Goal: Task Accomplishment & Management: Use online tool/utility

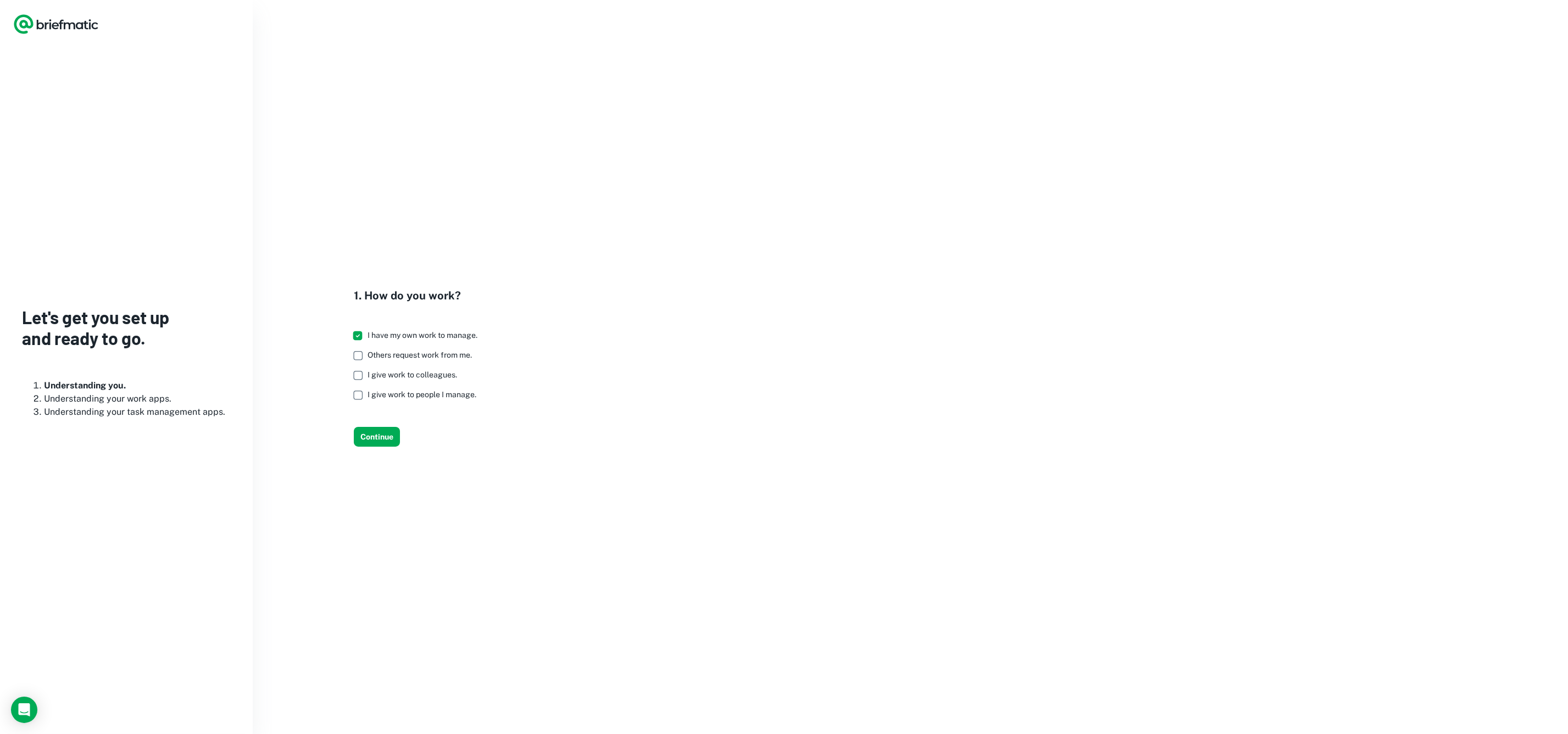
click at [43, 23] on icon "Logo" at bounding box center [56, 24] width 86 height 22
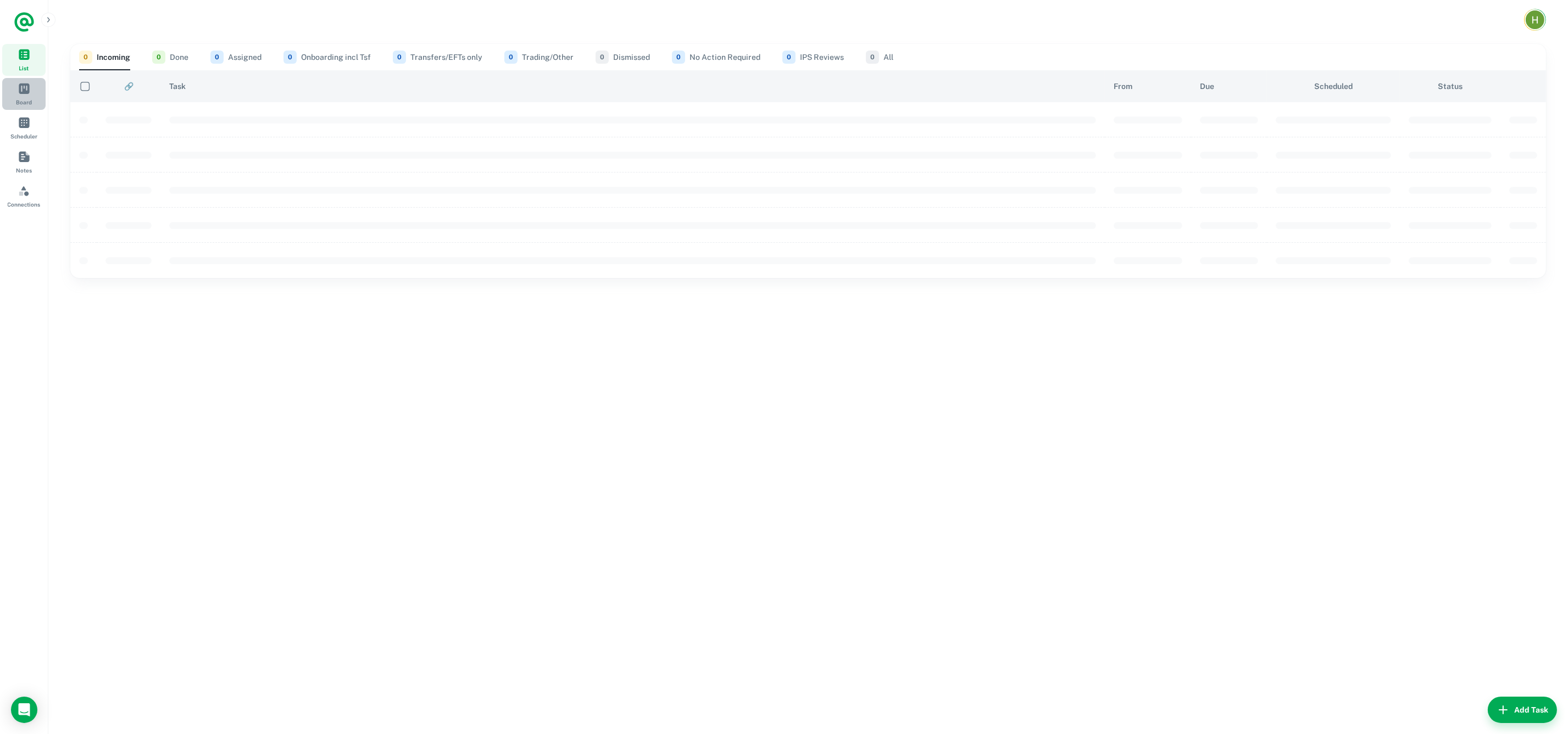
click at [28, 91] on span "Board" at bounding box center [24, 88] width 12 height 12
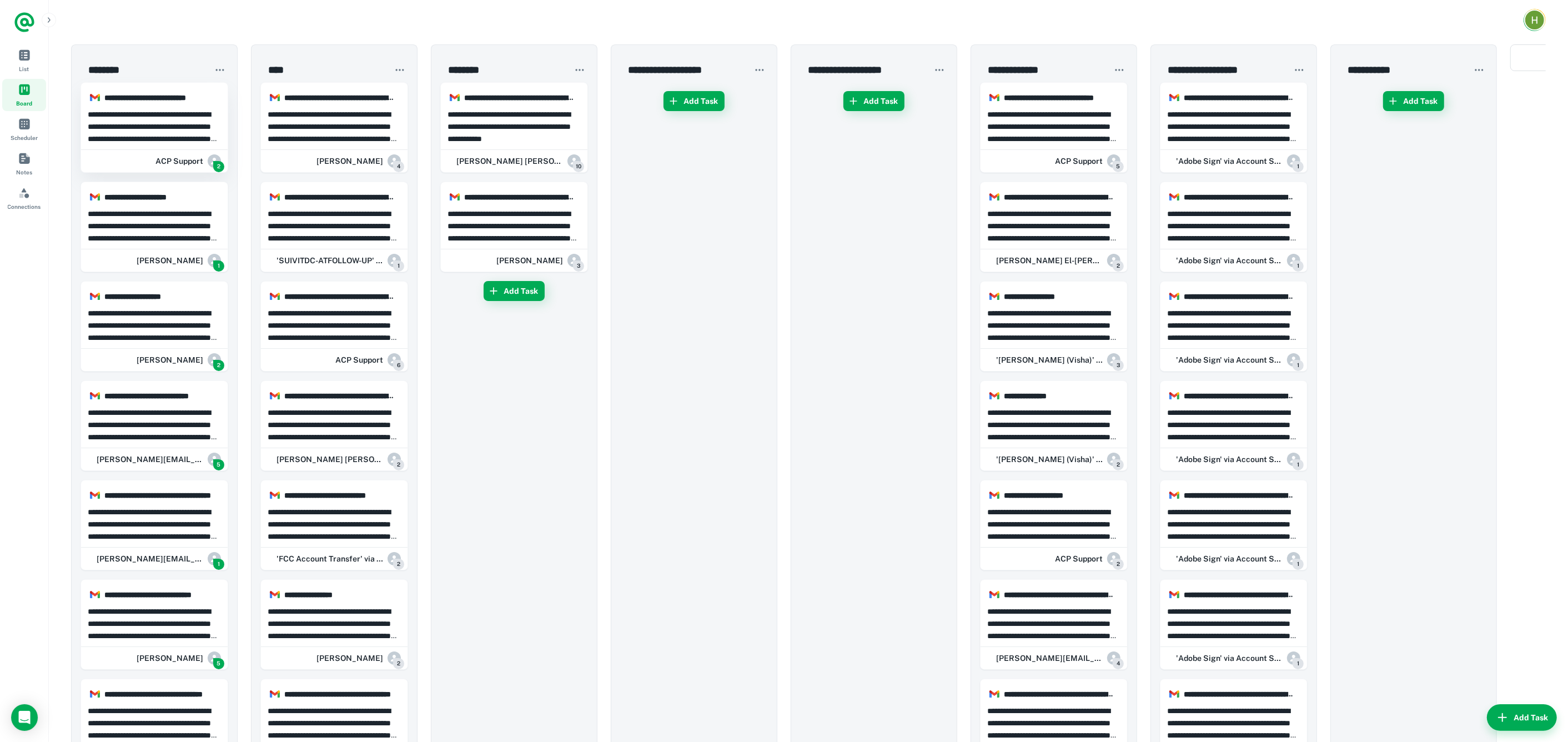
click at [146, 142] on p "**********" at bounding box center [154, 126] width 134 height 37
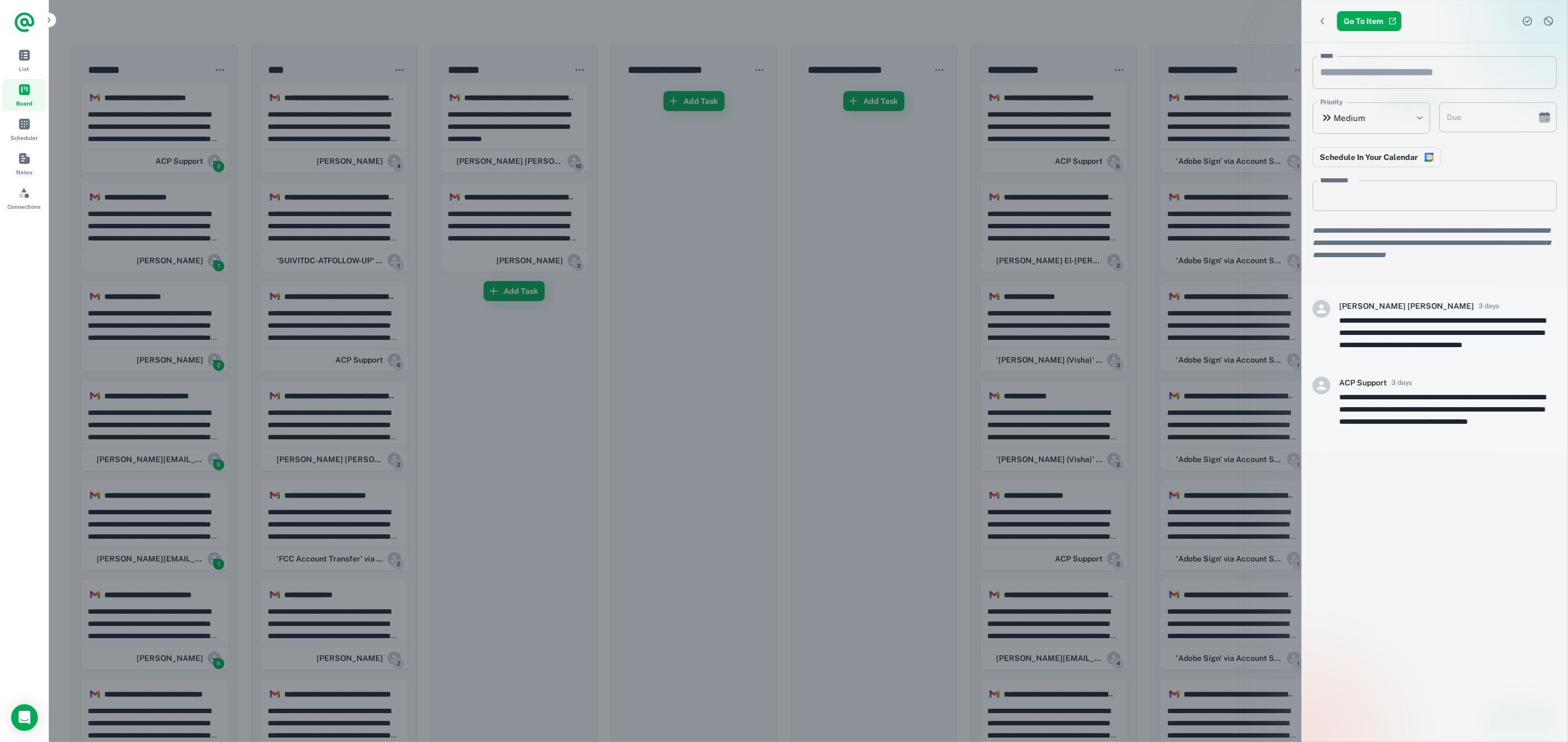
click at [146, 142] on div at bounding box center [784, 371] width 1568 height 742
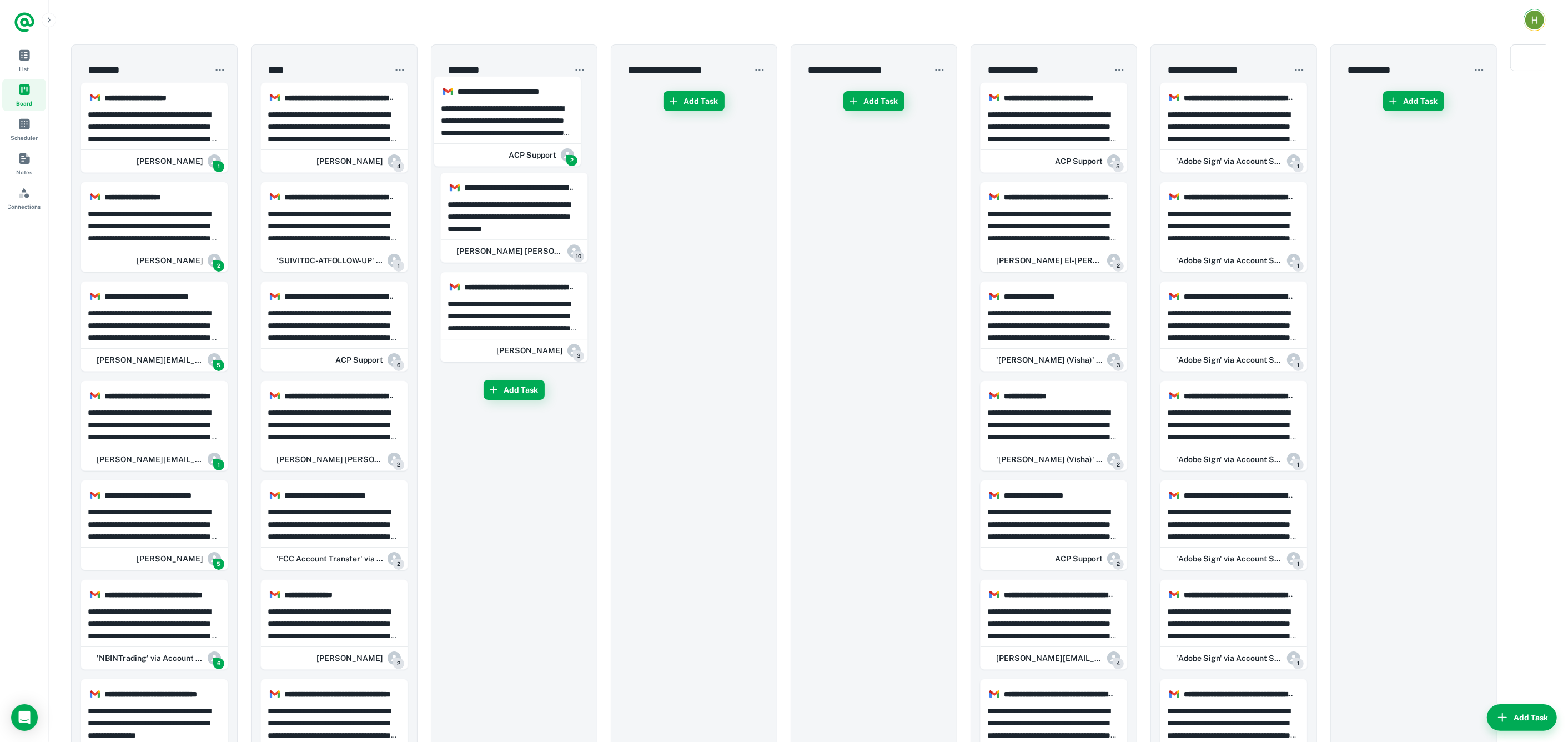
drag, startPoint x: 148, startPoint y: 127, endPoint x: 511, endPoint y: 121, distance: 363.0
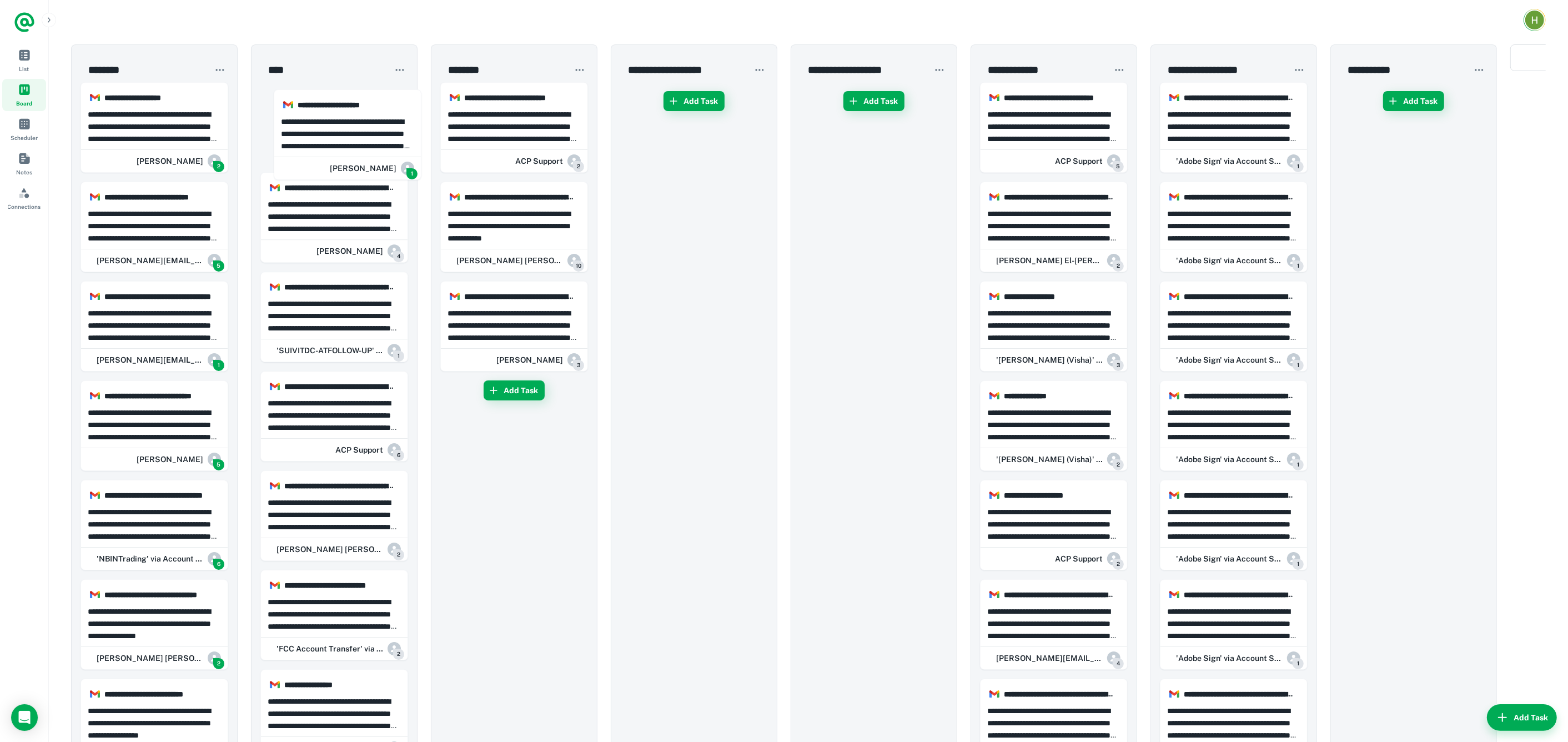
drag, startPoint x: 123, startPoint y: 127, endPoint x: 261, endPoint y: 131, distance: 138.1
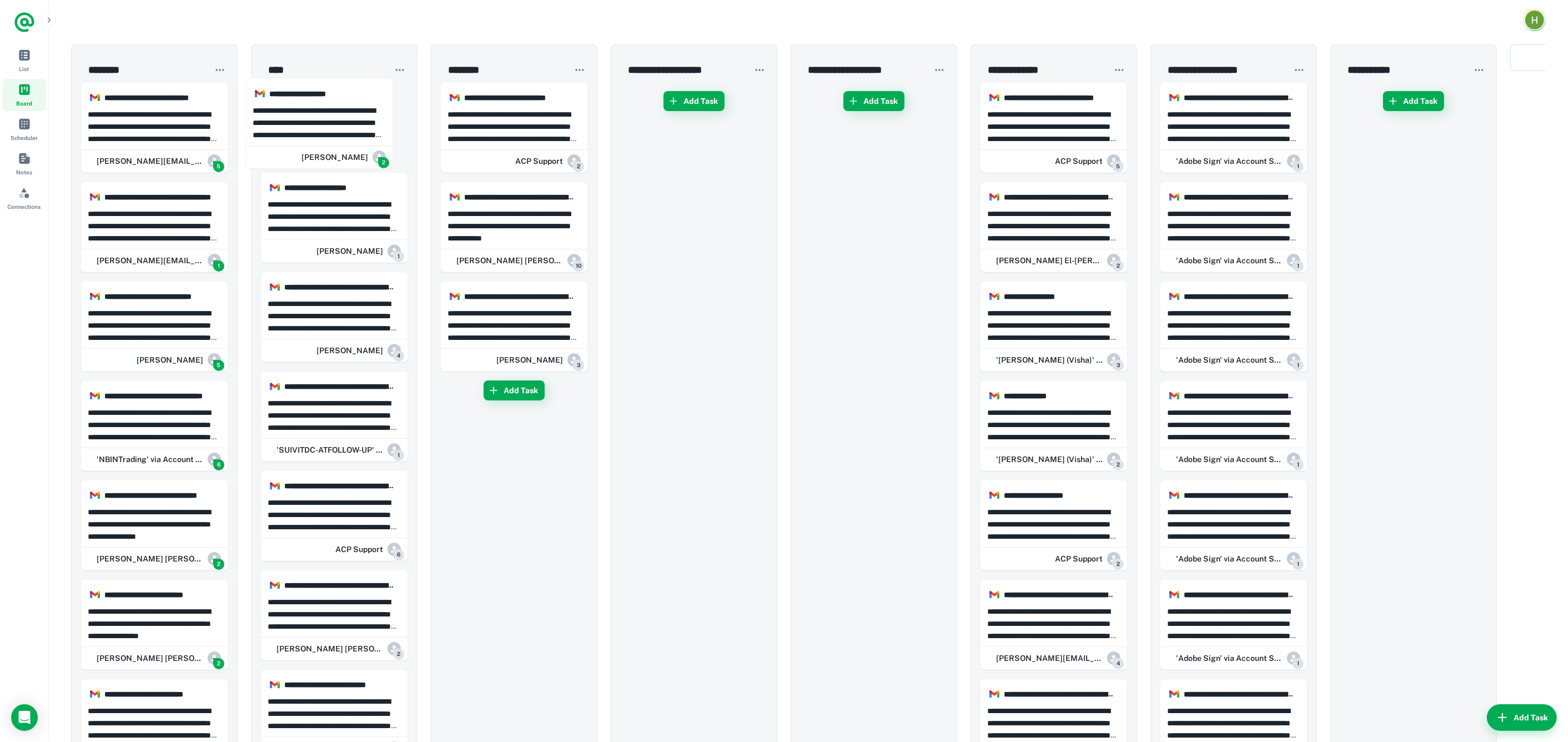
drag, startPoint x: 169, startPoint y: 129, endPoint x: 398, endPoint y: 133, distance: 229.0
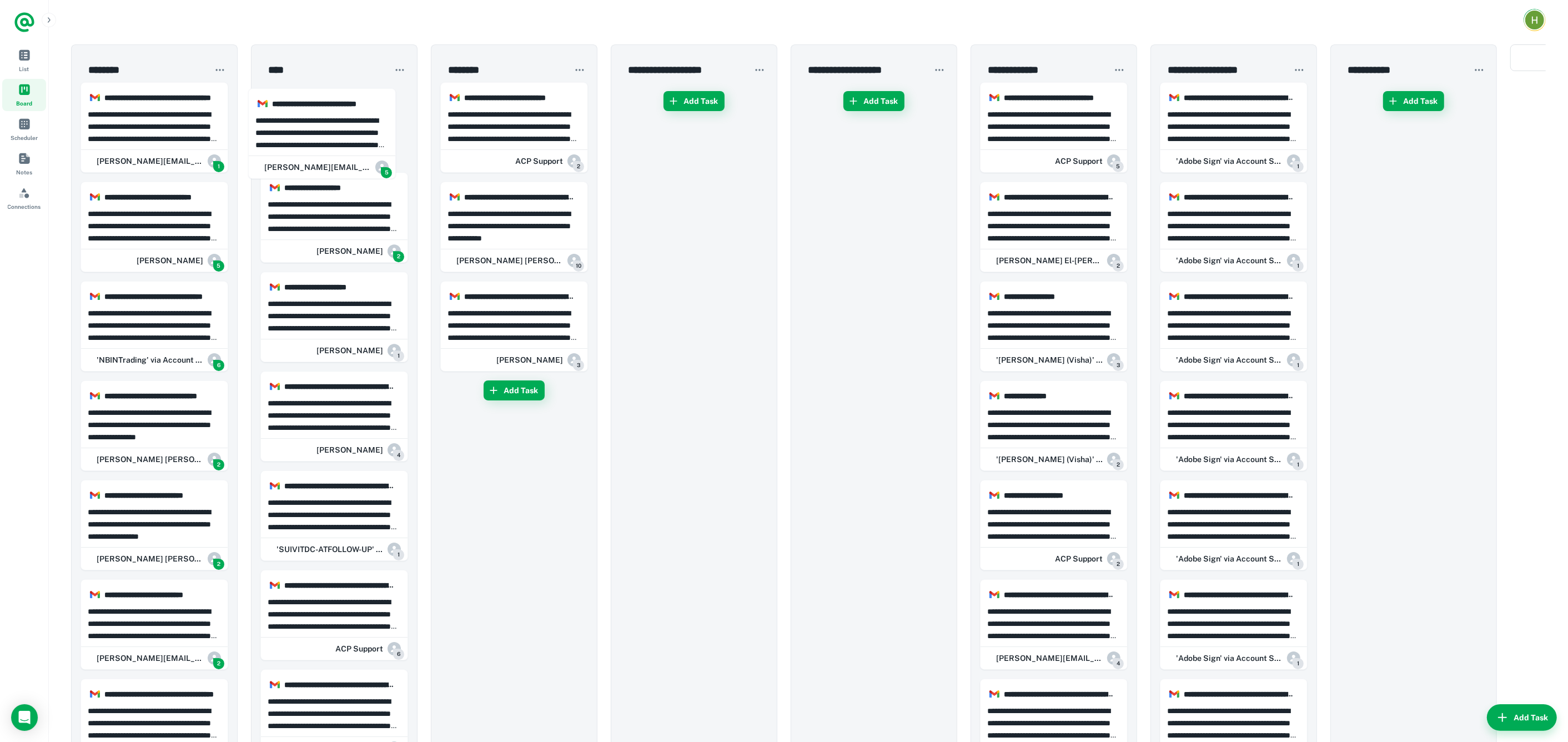
drag, startPoint x: 181, startPoint y: 135, endPoint x: 351, endPoint y: 142, distance: 170.1
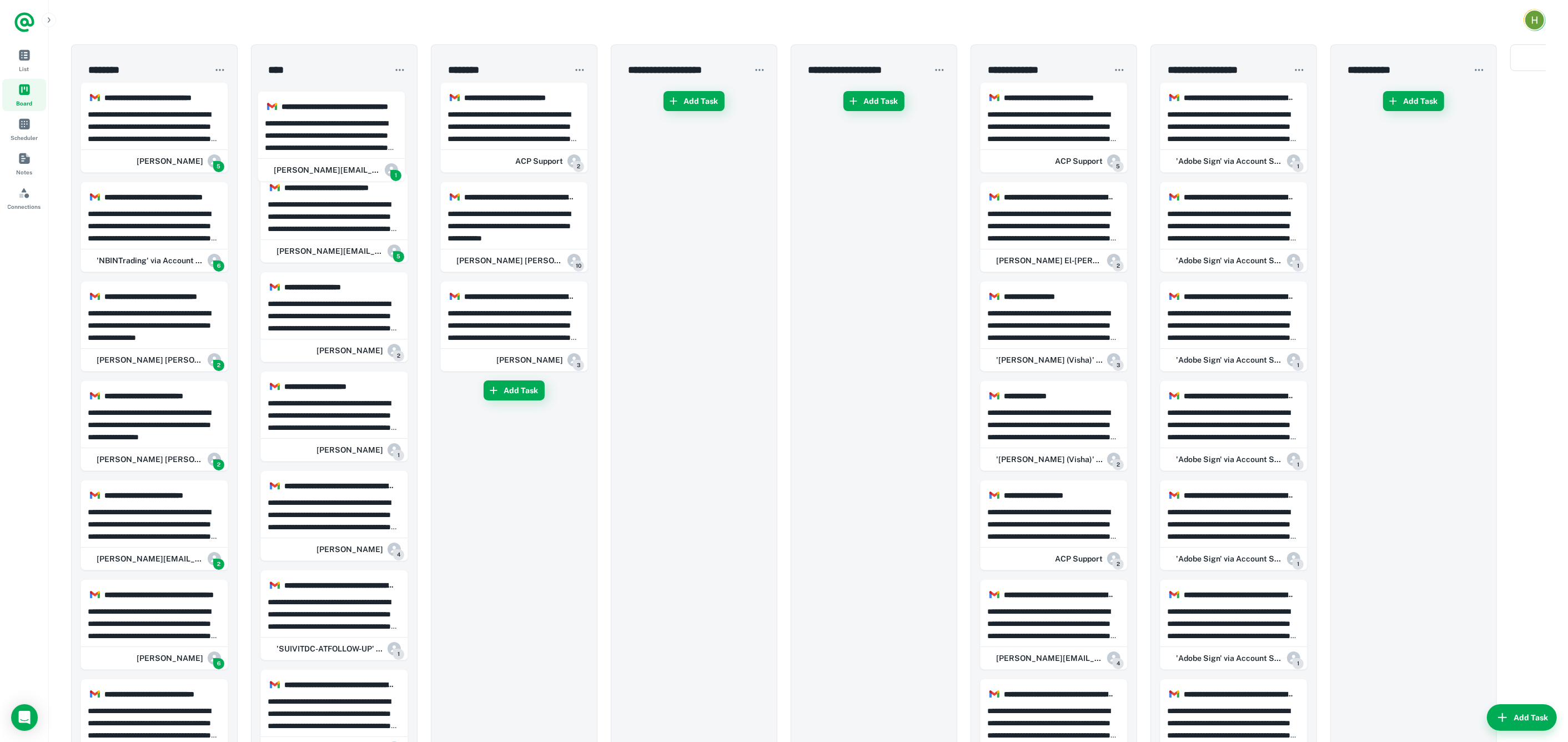
drag, startPoint x: 163, startPoint y: 126, endPoint x: 343, endPoint y: 135, distance: 180.2
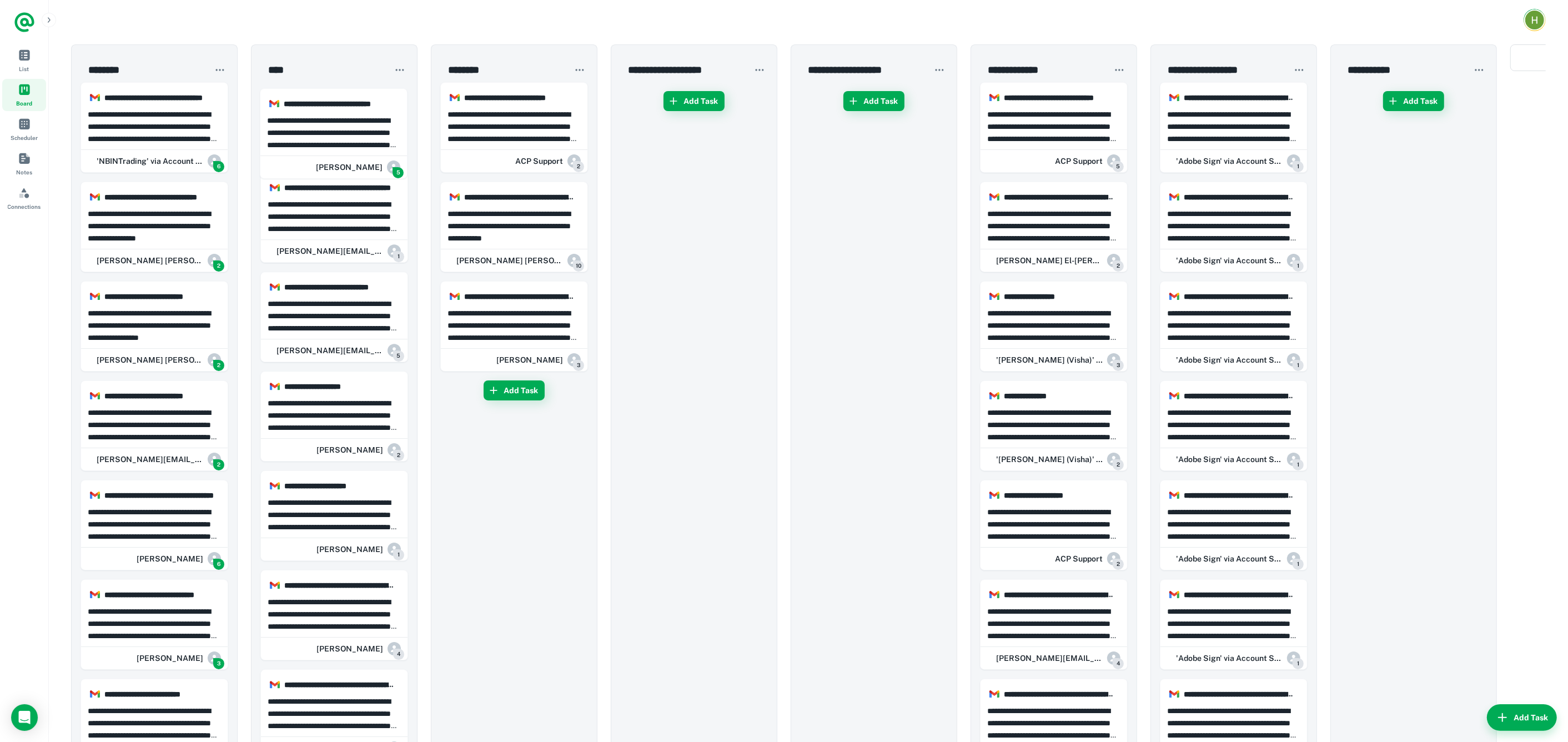
drag, startPoint x: 163, startPoint y: 115, endPoint x: 348, endPoint y: 122, distance: 185.1
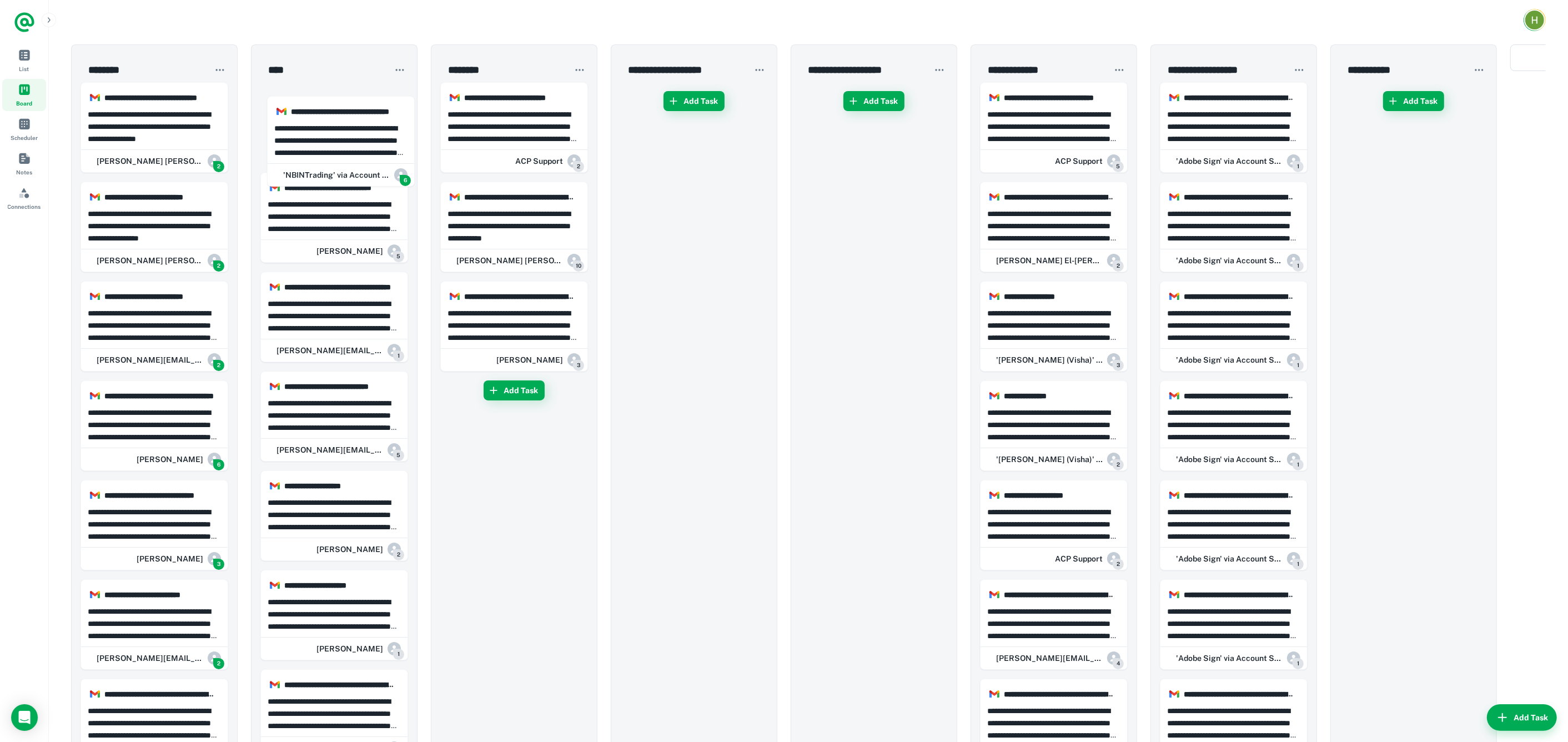
drag, startPoint x: 168, startPoint y: 127, endPoint x: 395, endPoint y: 135, distance: 227.1
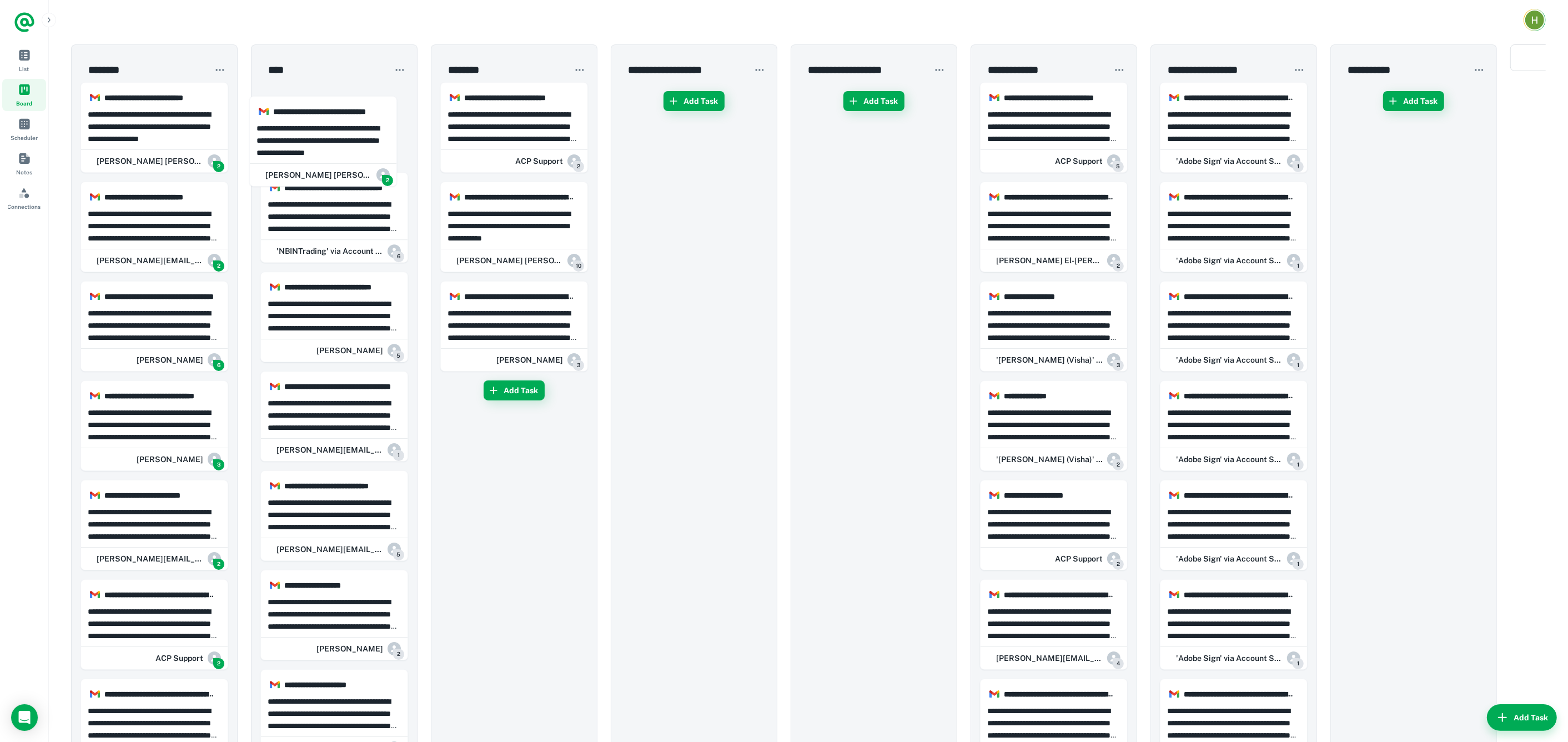
drag, startPoint x: 184, startPoint y: 107, endPoint x: 362, endPoint y: 122, distance: 178.6
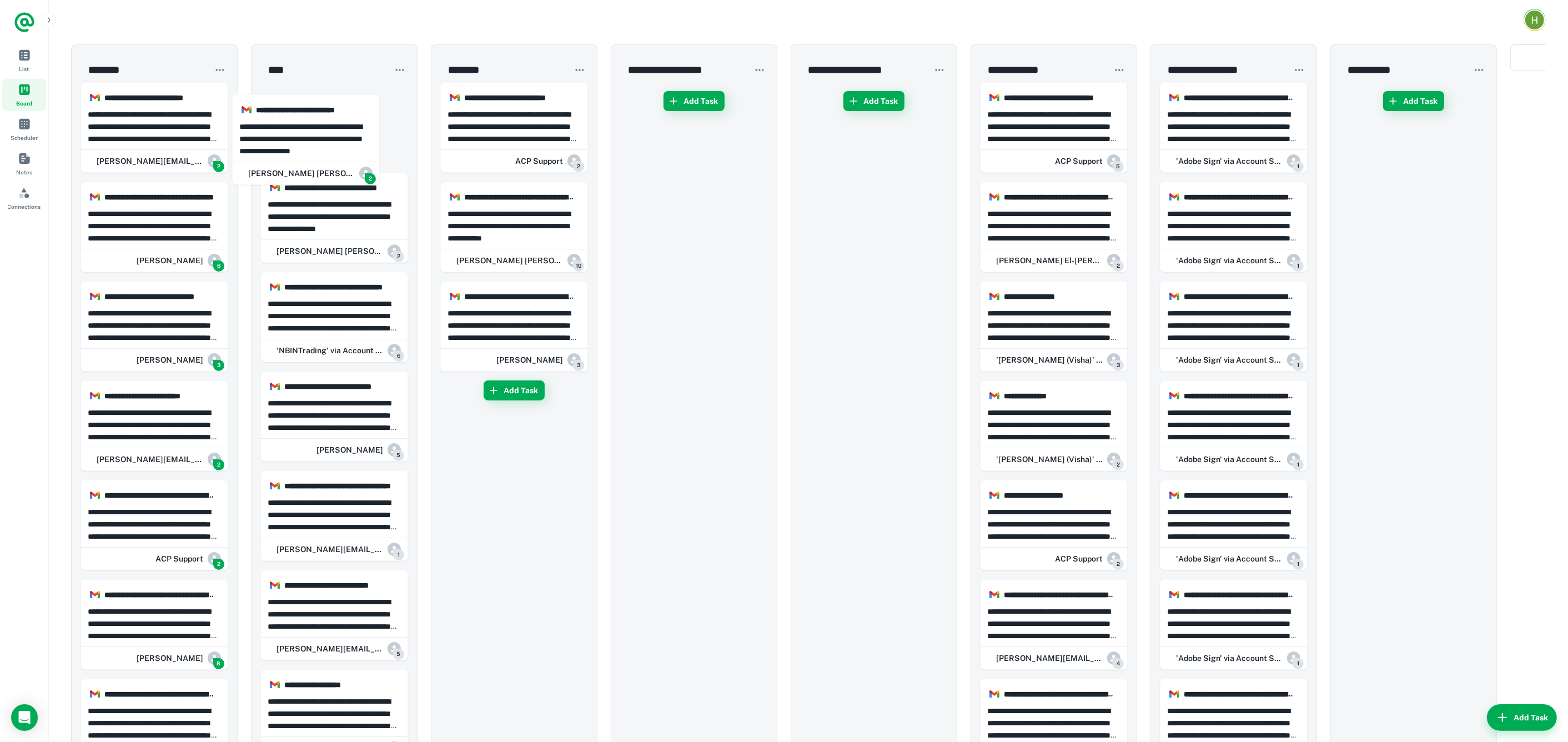
drag, startPoint x: 156, startPoint y: 117, endPoint x: 352, endPoint y: 122, distance: 196.1
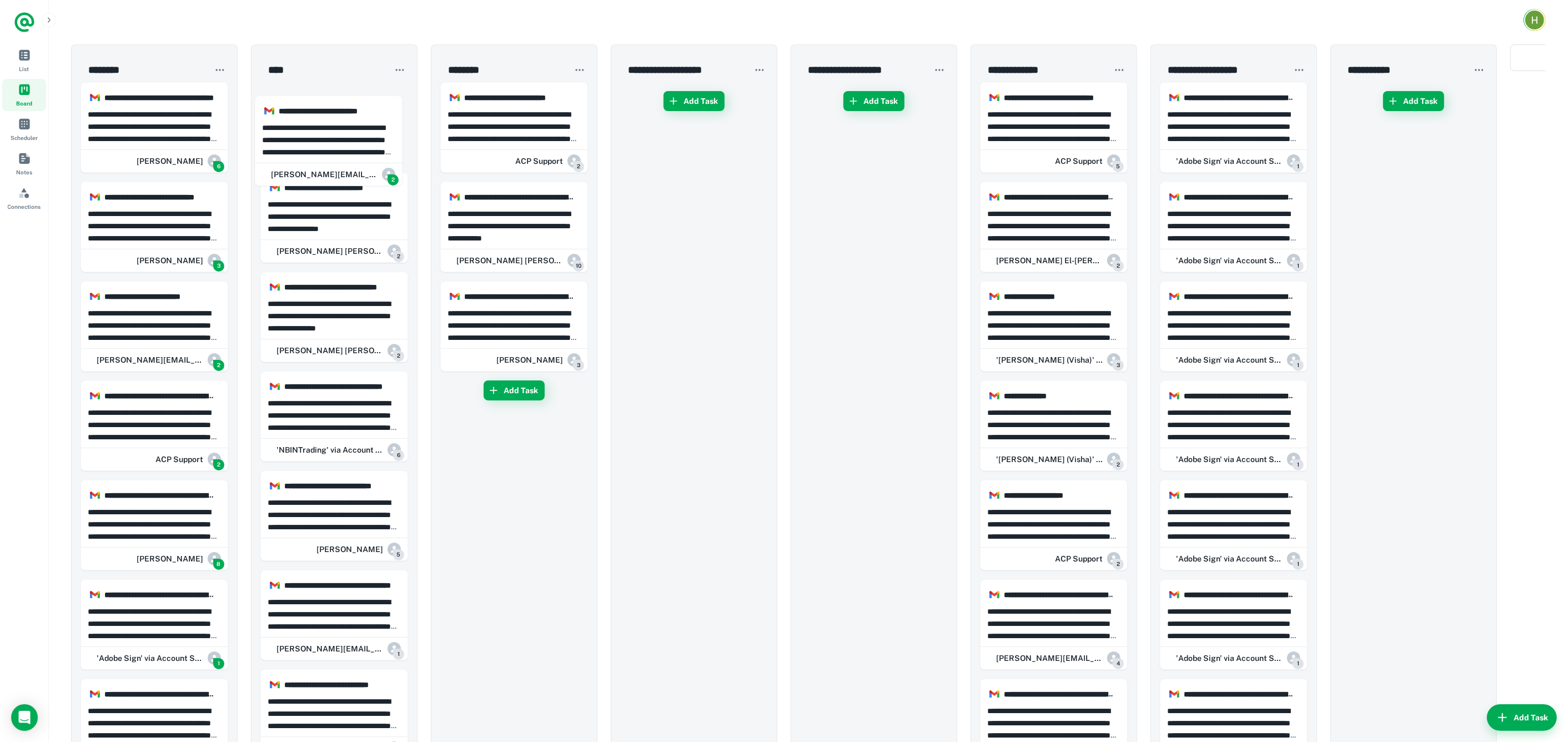
drag, startPoint x: 174, startPoint y: 117, endPoint x: 353, endPoint y: 131, distance: 179.5
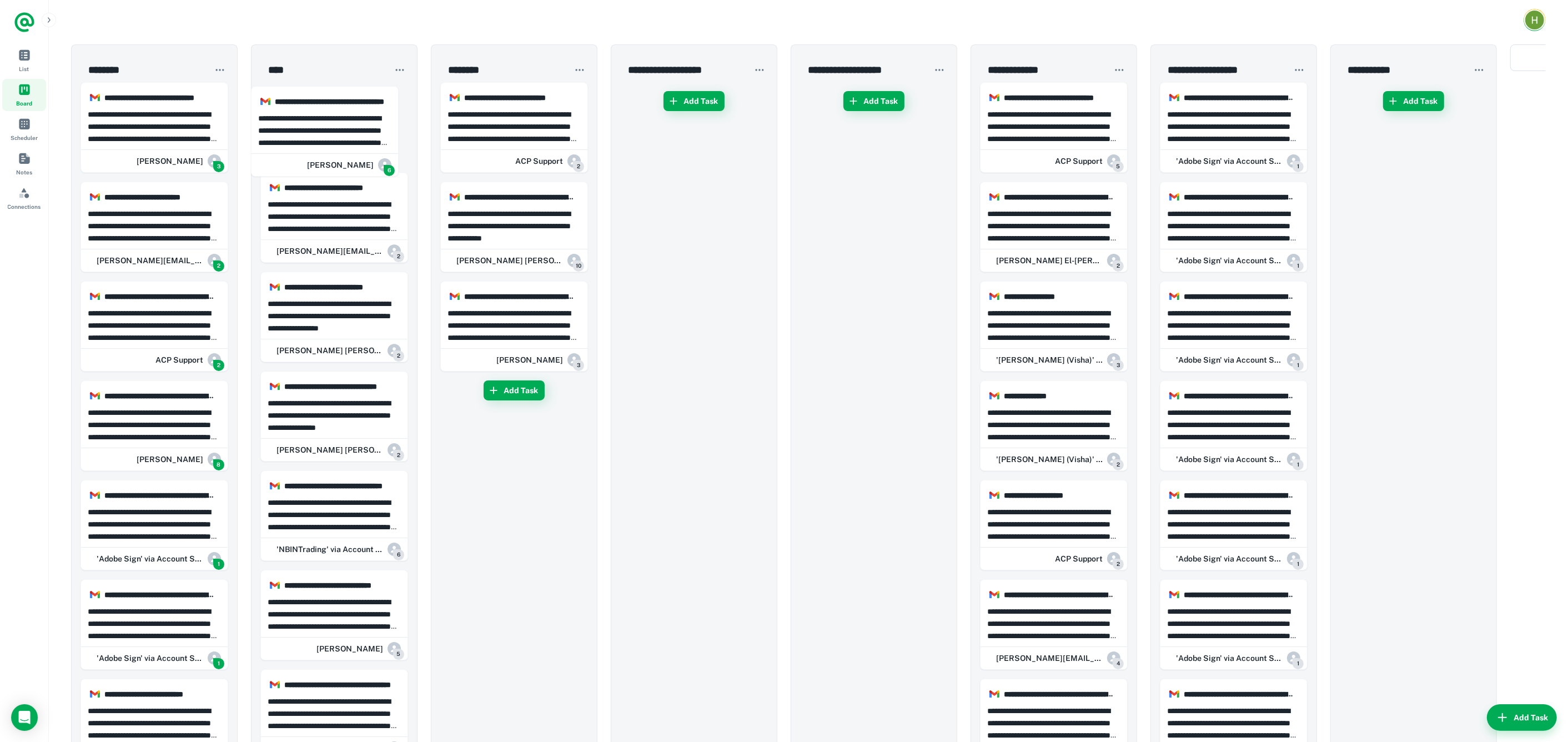
drag, startPoint x: 165, startPoint y: 120, endPoint x: 339, endPoint y: 123, distance: 174.0
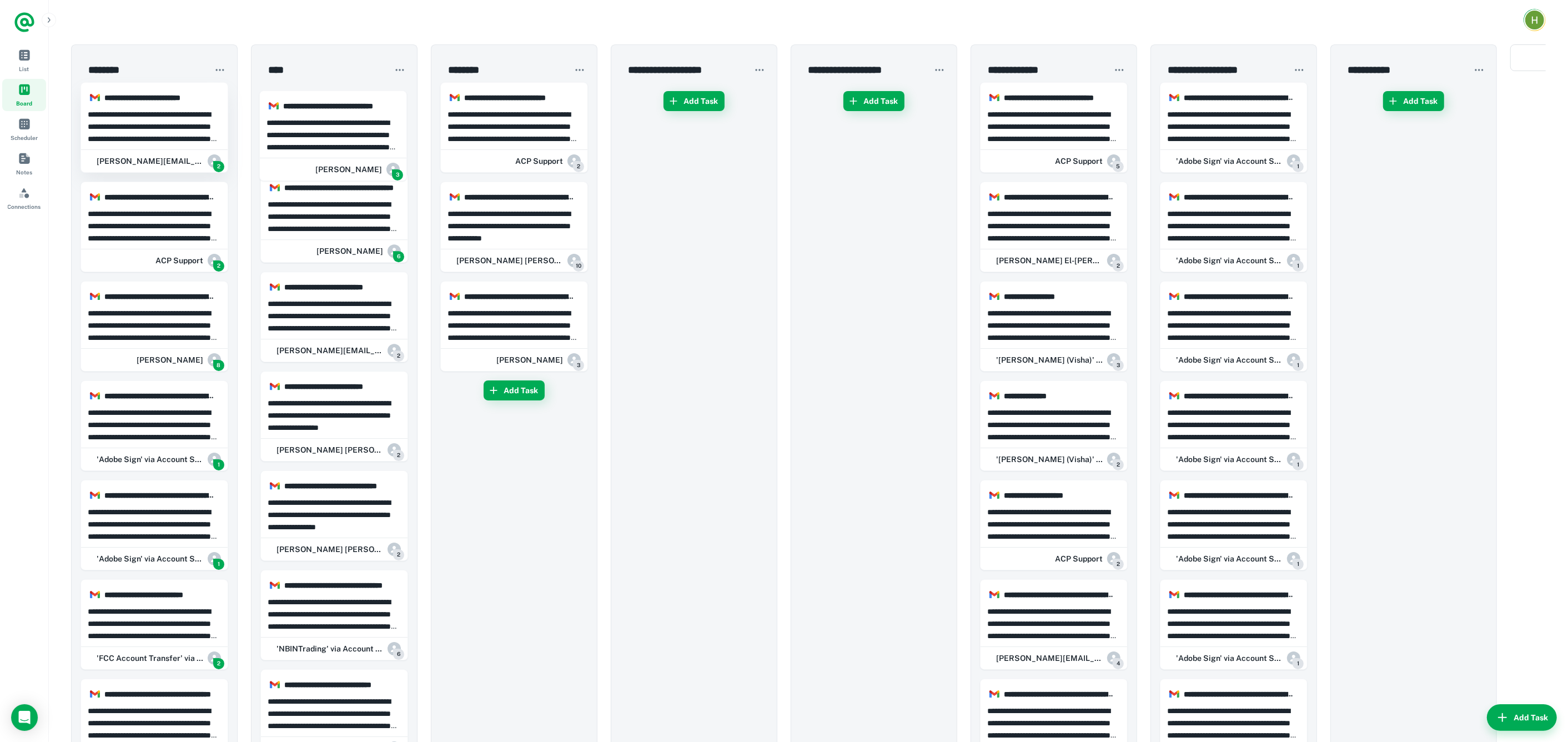
drag, startPoint x: 153, startPoint y: 120, endPoint x: 175, endPoint y: 110, distance: 24.2
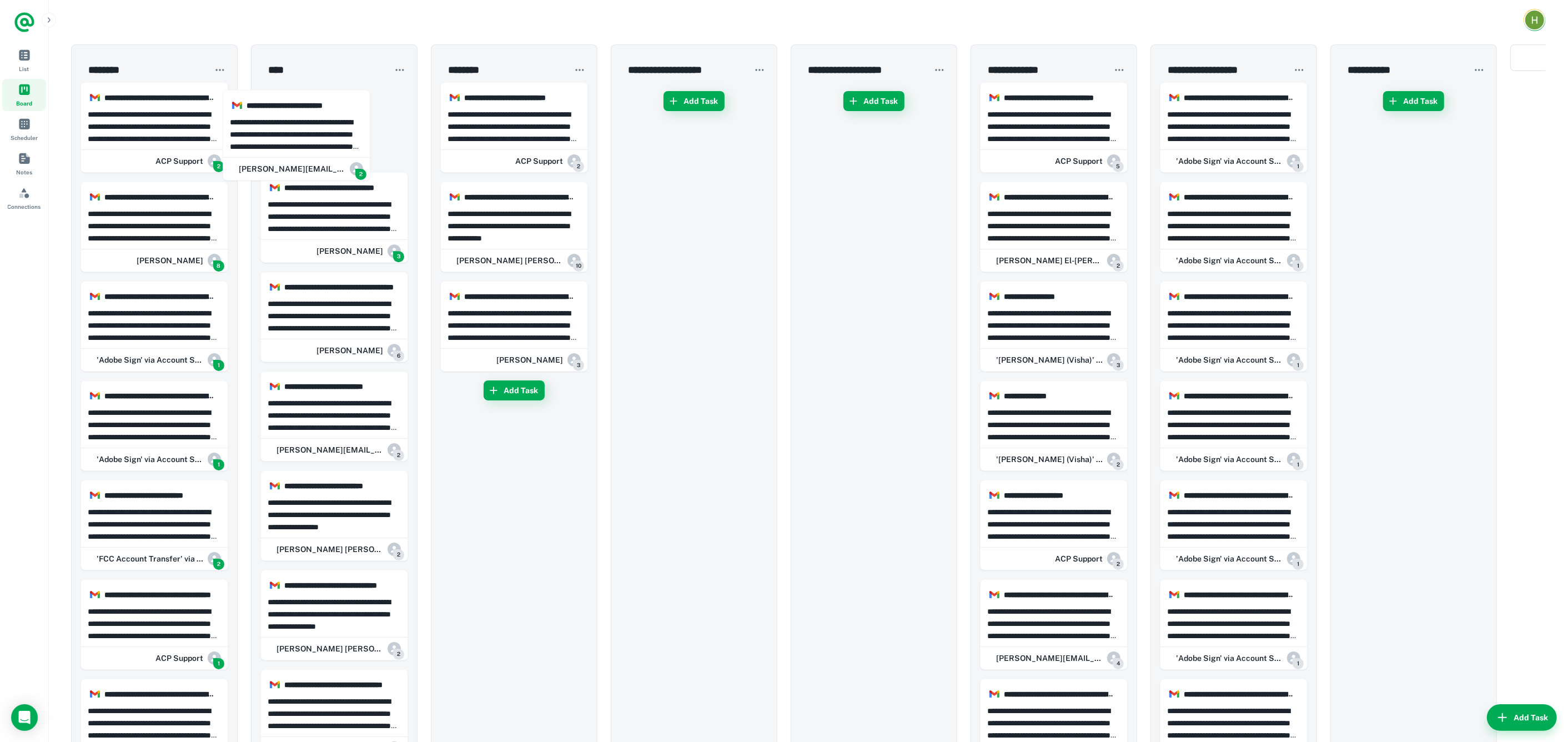
drag, startPoint x: 156, startPoint y: 124, endPoint x: 294, endPoint y: 131, distance: 138.2
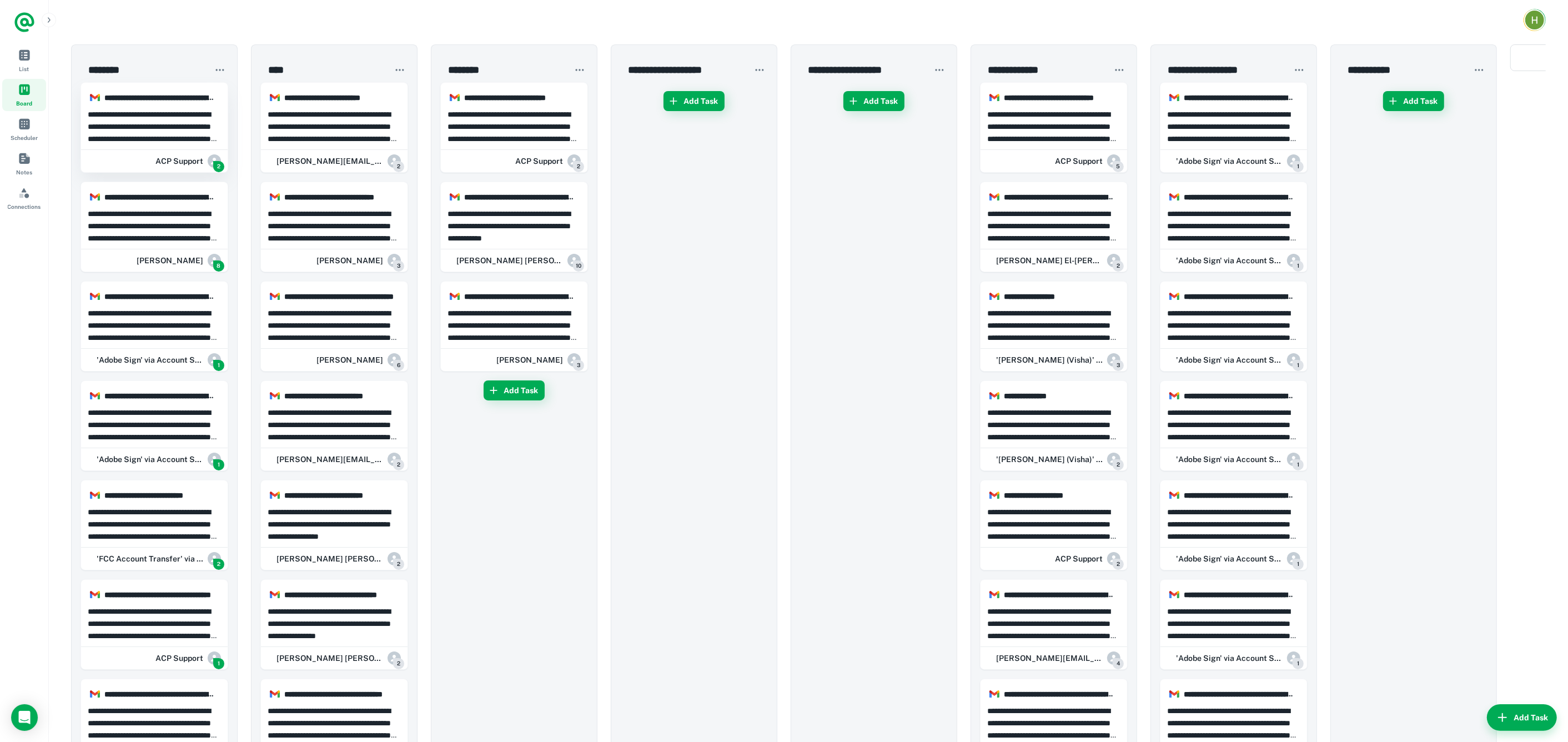
click at [165, 132] on p "**********" at bounding box center [154, 126] width 134 height 37
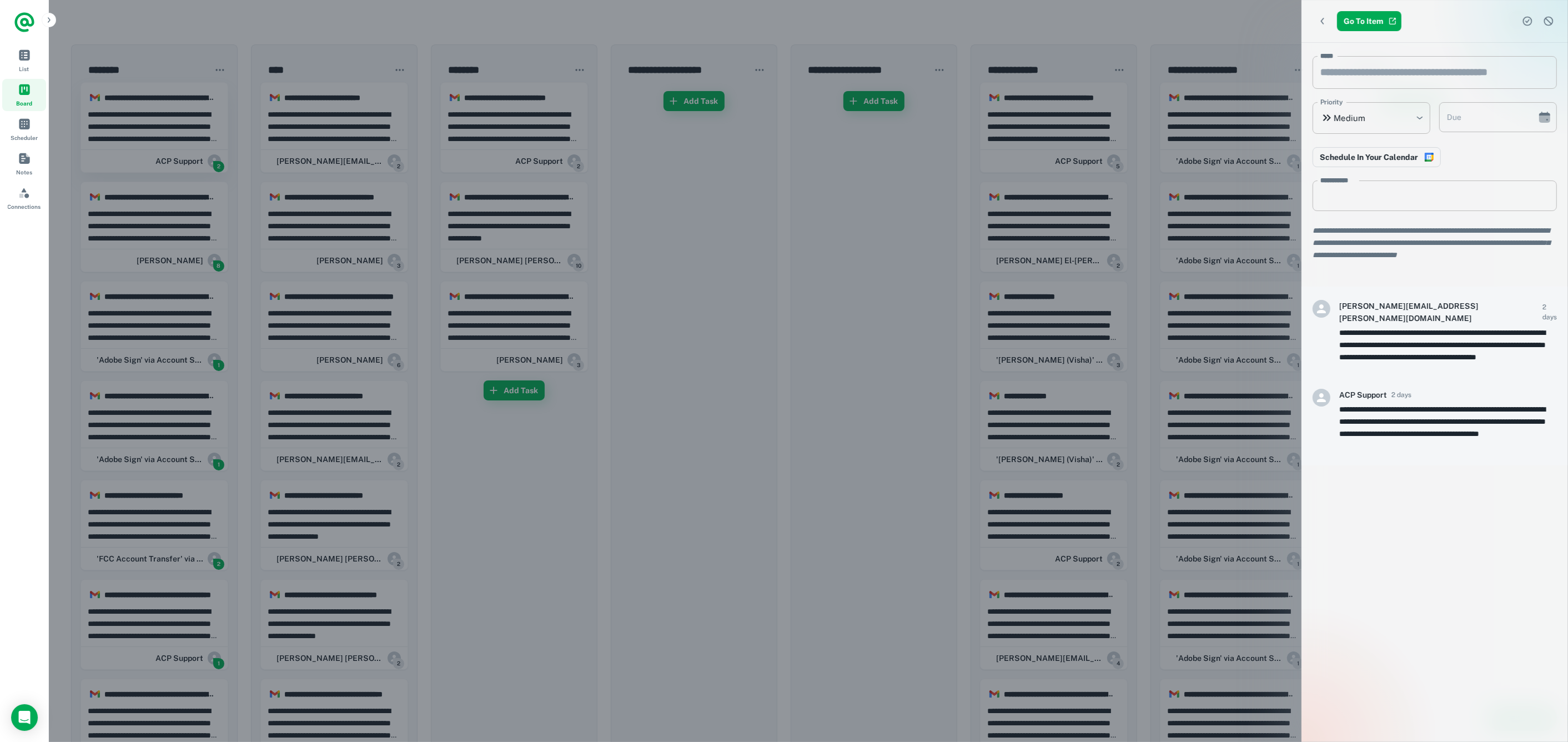
click at [165, 132] on div at bounding box center [784, 371] width 1568 height 742
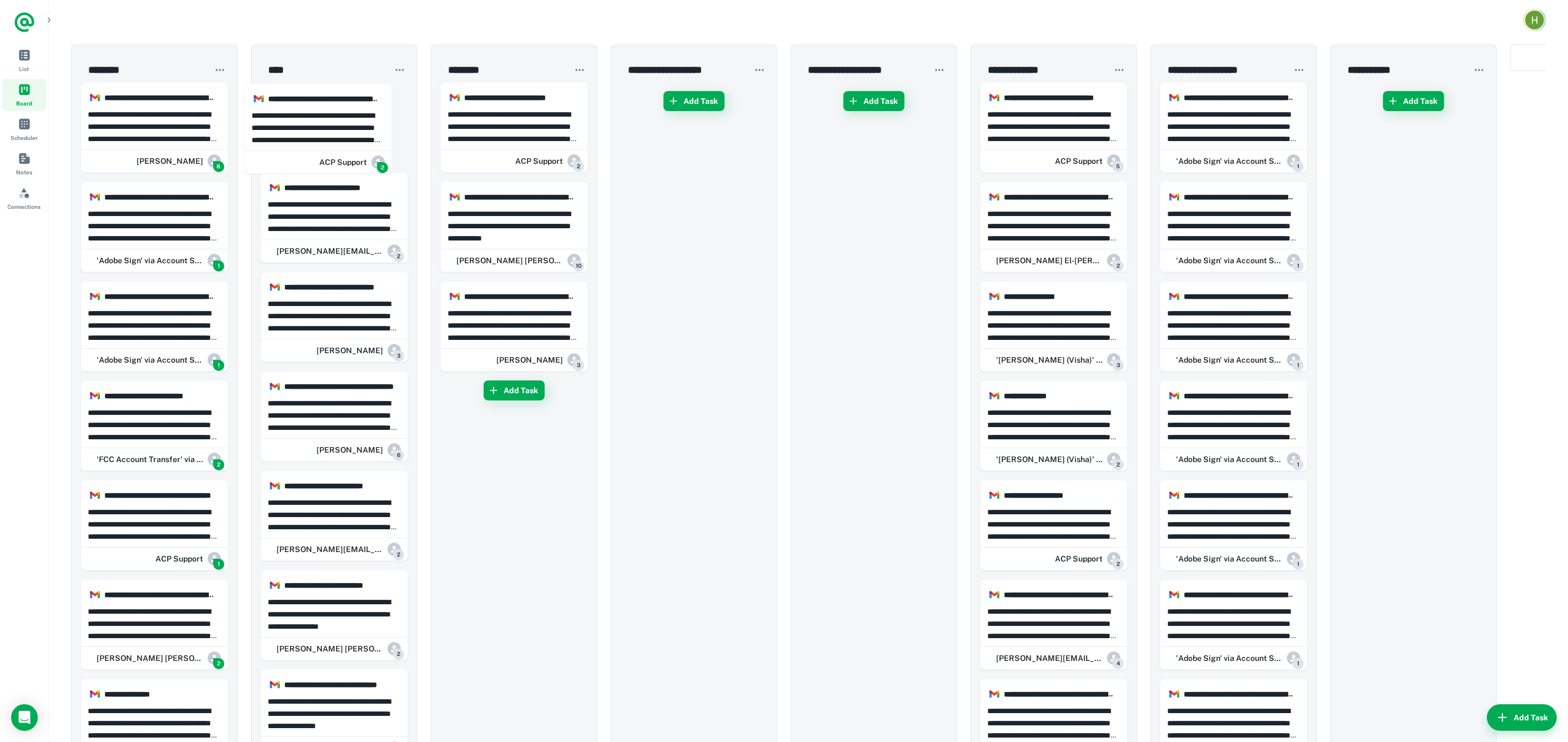
drag, startPoint x: 165, startPoint y: 132, endPoint x: 341, endPoint y: 131, distance: 176.0
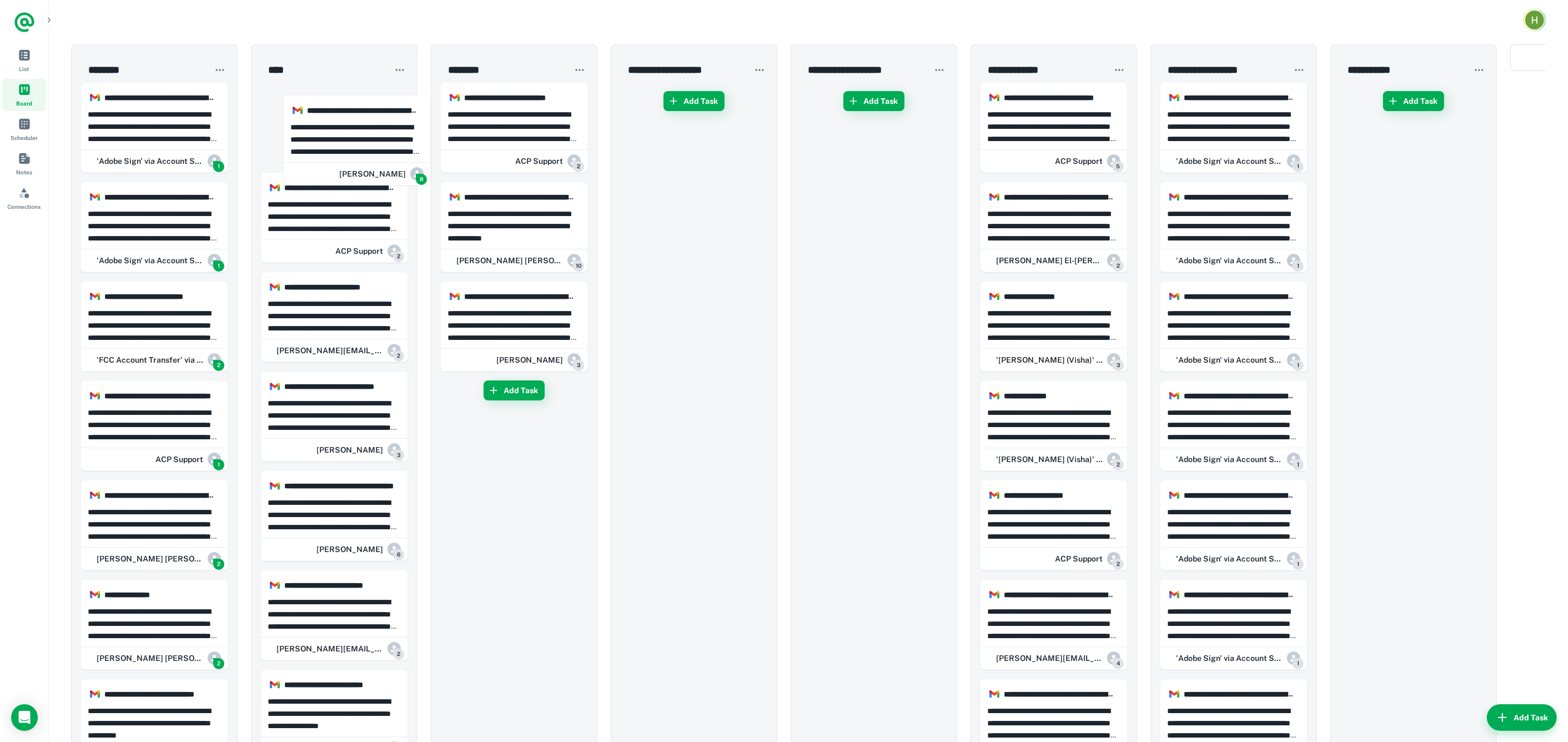
drag, startPoint x: 151, startPoint y: 138, endPoint x: 358, endPoint y: 151, distance: 207.4
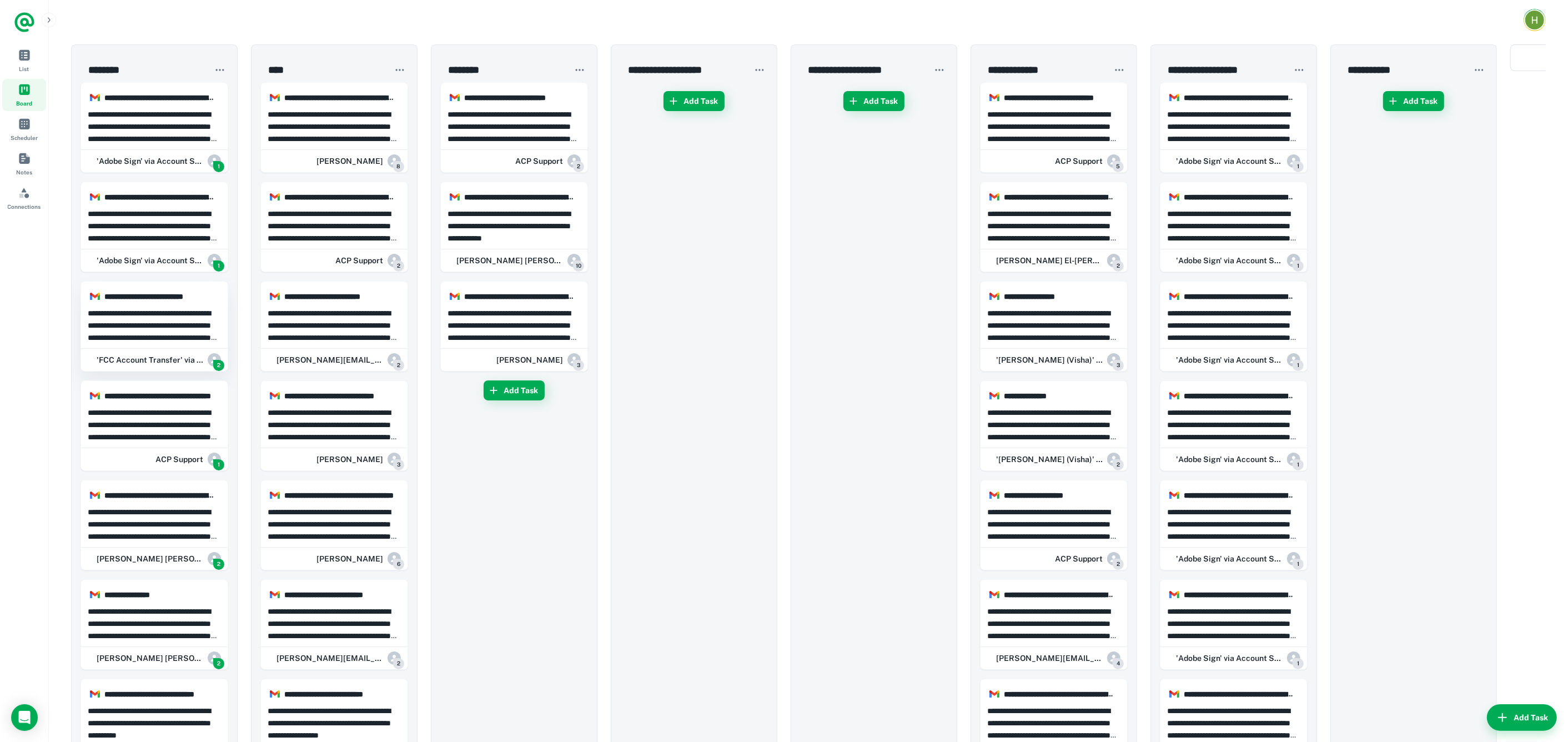
click at [163, 333] on p "**********" at bounding box center [154, 325] width 134 height 37
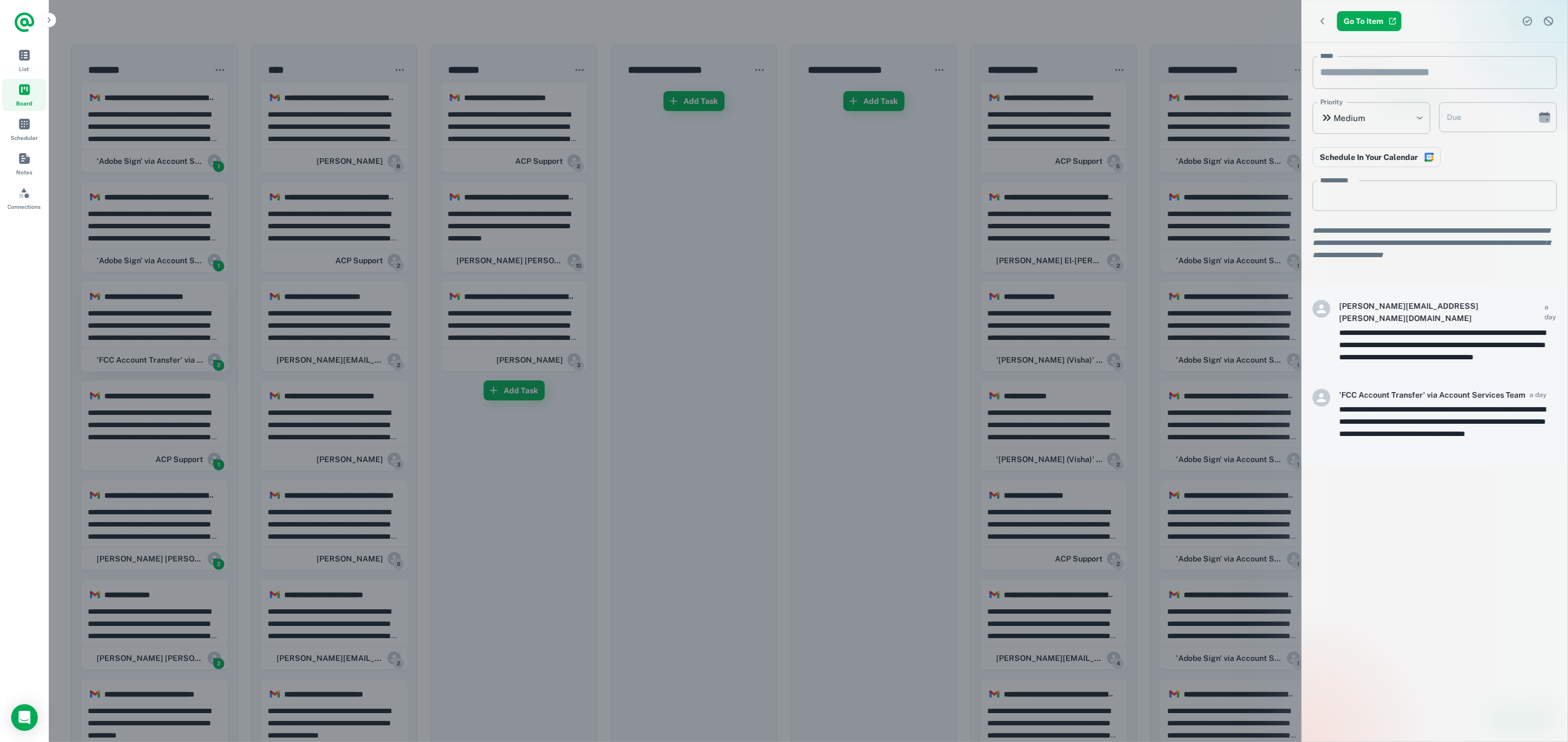
click at [163, 333] on div at bounding box center [784, 371] width 1568 height 742
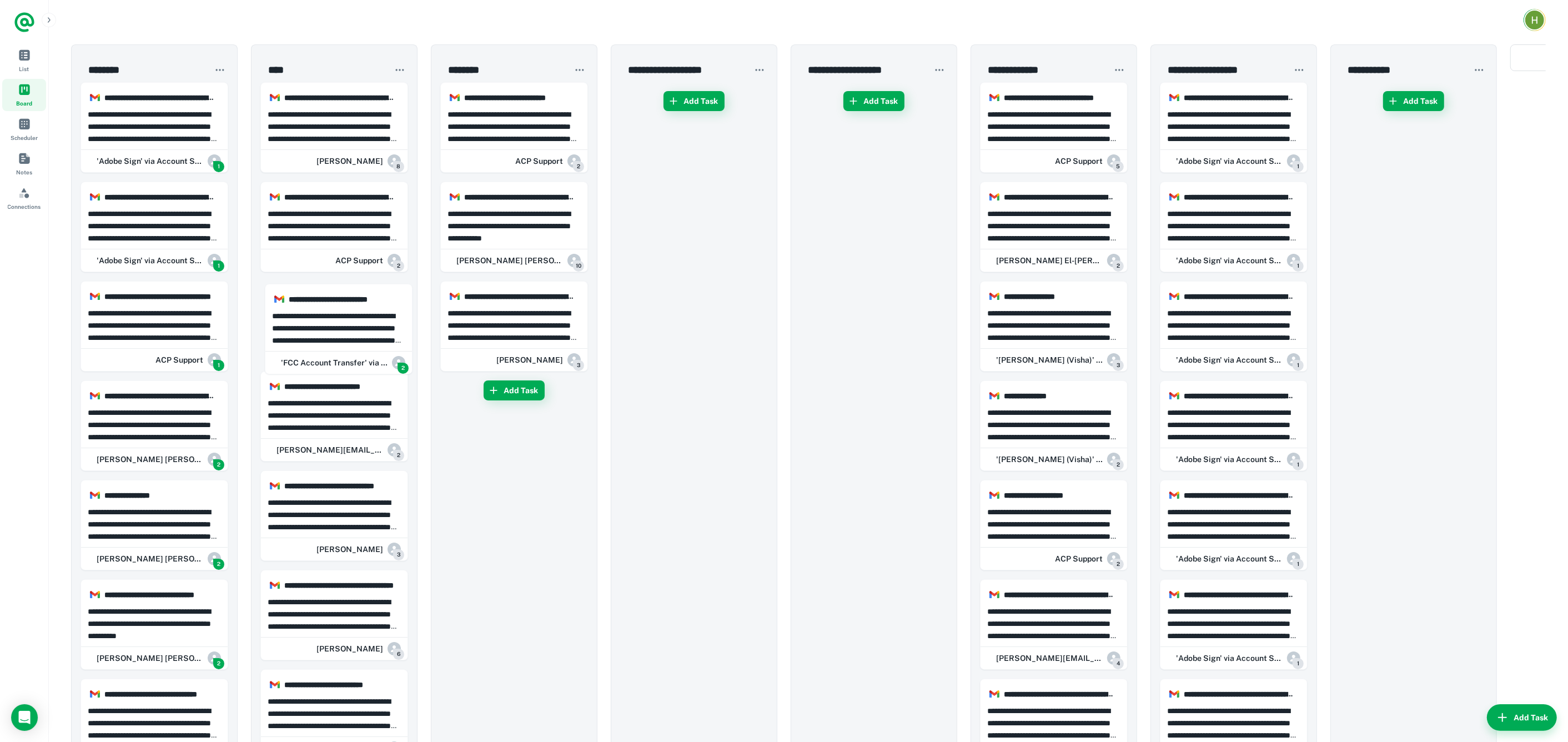
drag, startPoint x: 162, startPoint y: 333, endPoint x: 351, endPoint y: 335, distance: 189.0
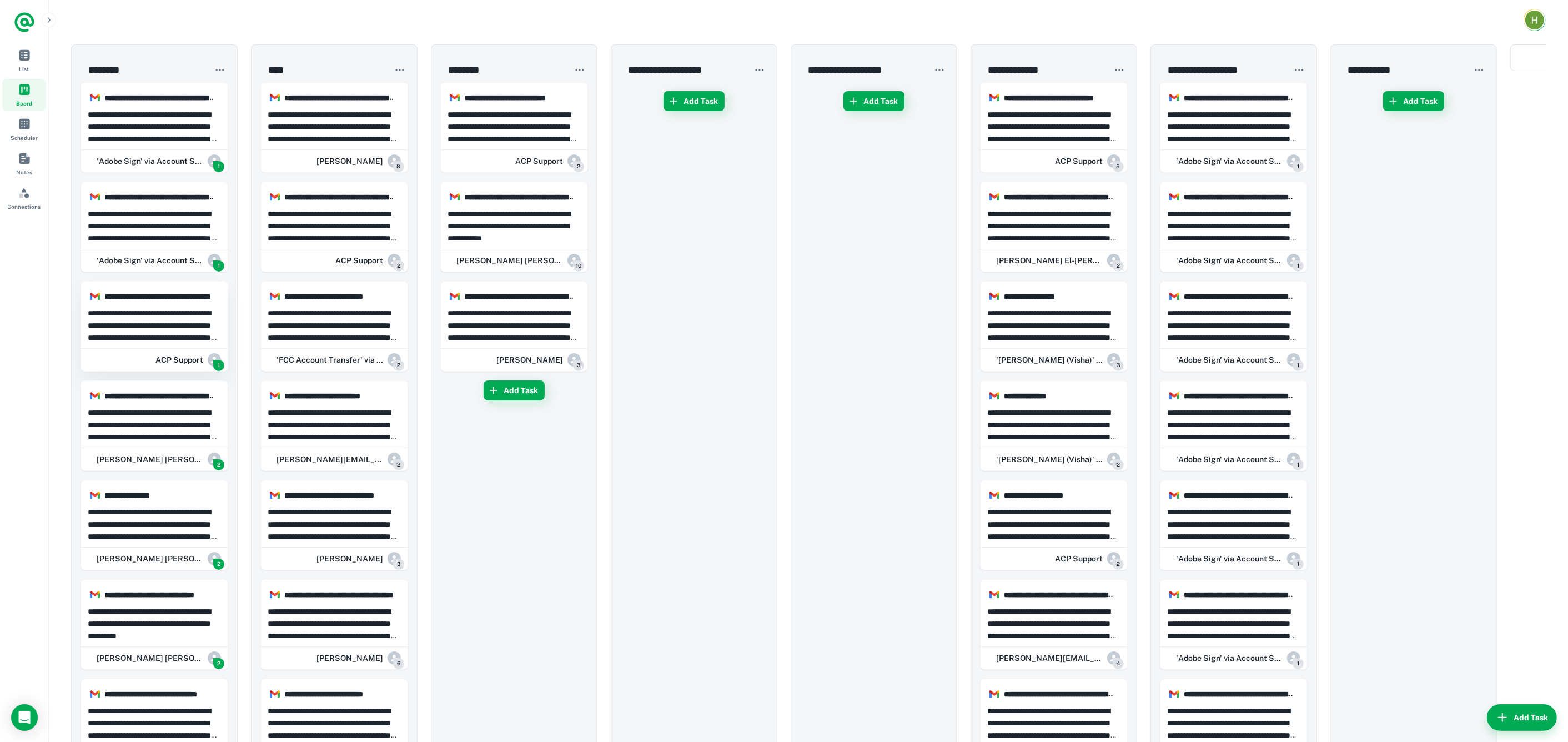
click at [163, 322] on p "**********" at bounding box center [154, 325] width 134 height 37
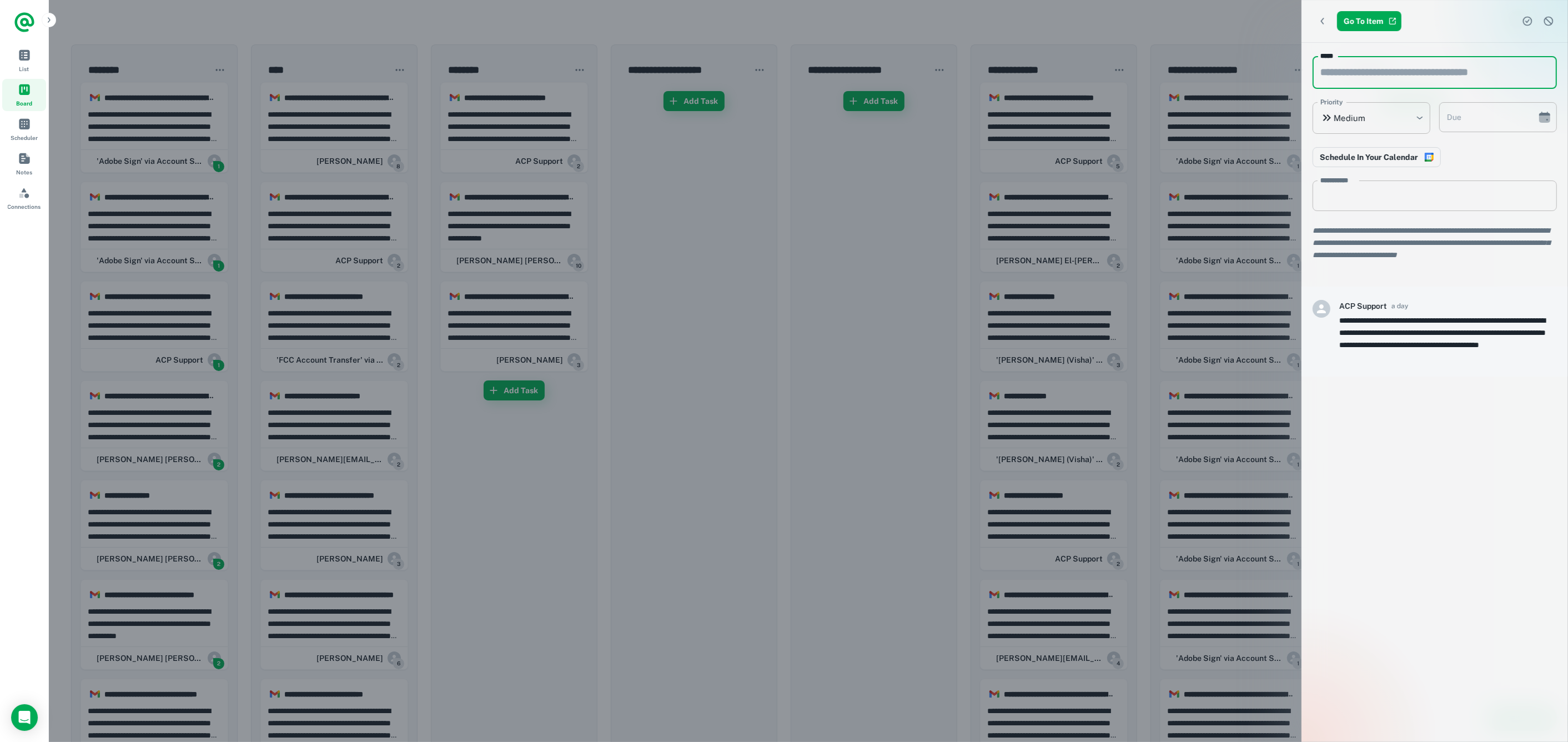
drag, startPoint x: 1315, startPoint y: 72, endPoint x: 1406, endPoint y: 68, distance: 91.1
click at [1406, 68] on input "*****" at bounding box center [1435, 73] width 244 height 33
click at [243, 247] on div at bounding box center [784, 371] width 1568 height 742
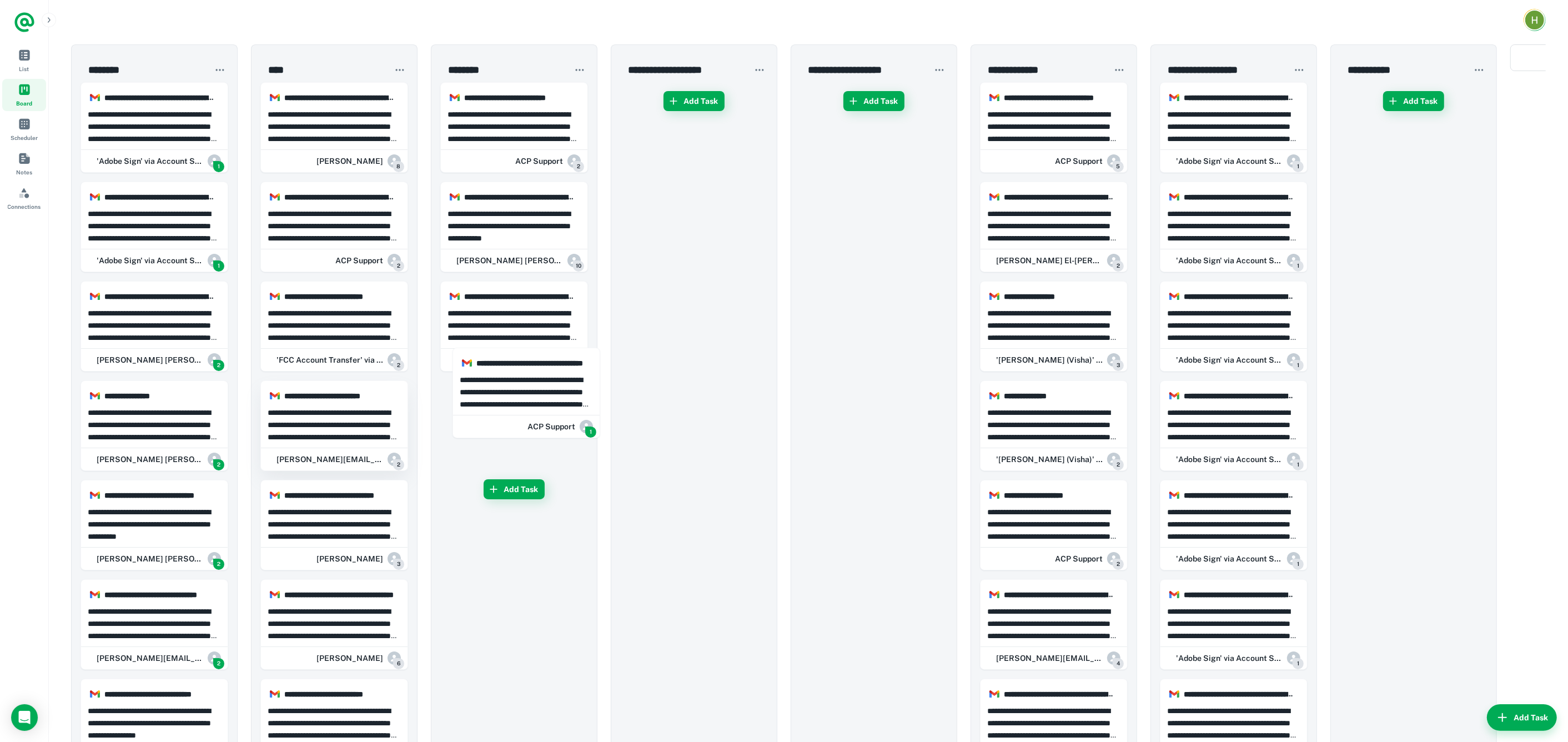
drag, startPoint x: 150, startPoint y: 321, endPoint x: 379, endPoint y: 384, distance: 237.5
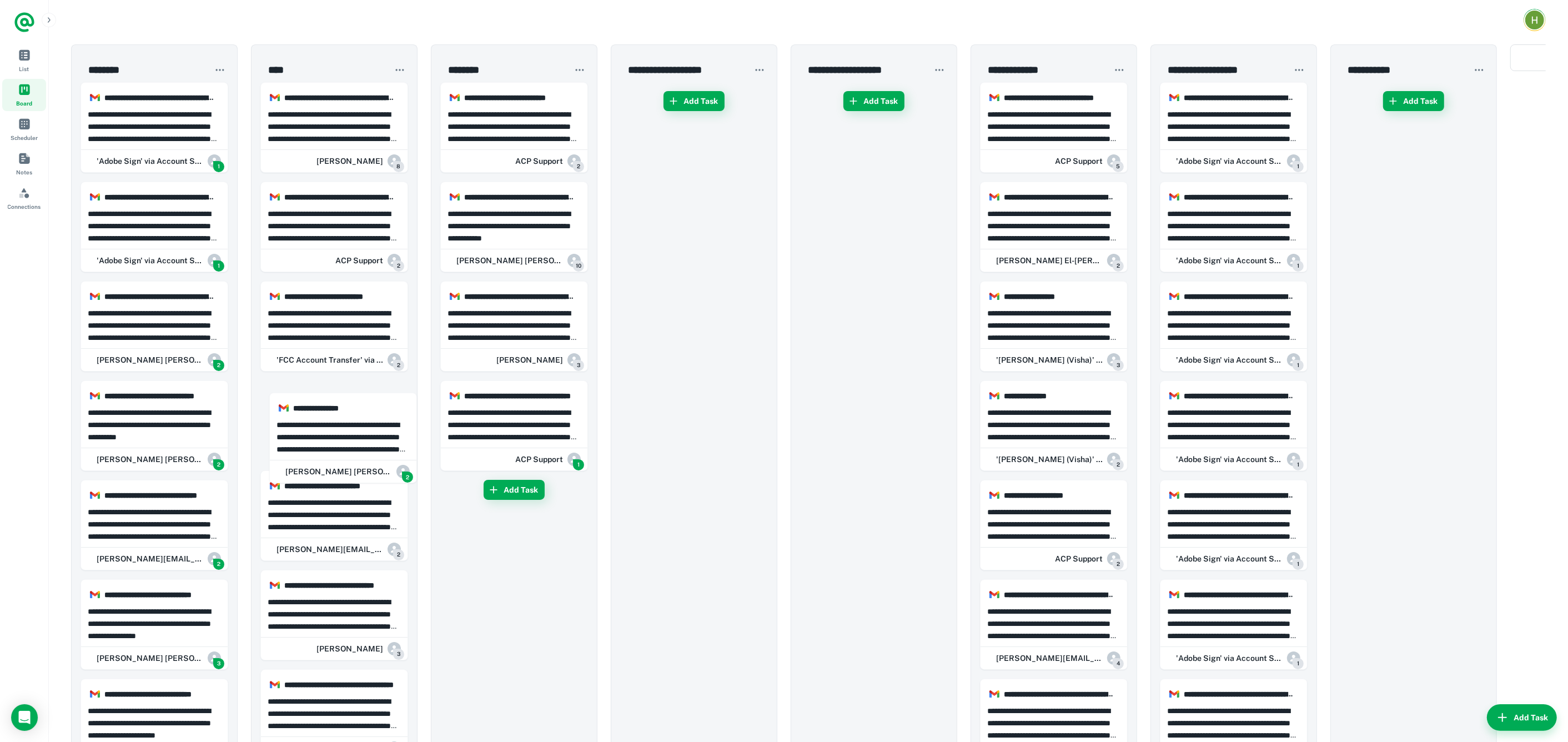
drag, startPoint x: 138, startPoint y: 416, endPoint x: 204, endPoint y: 416, distance: 66.0
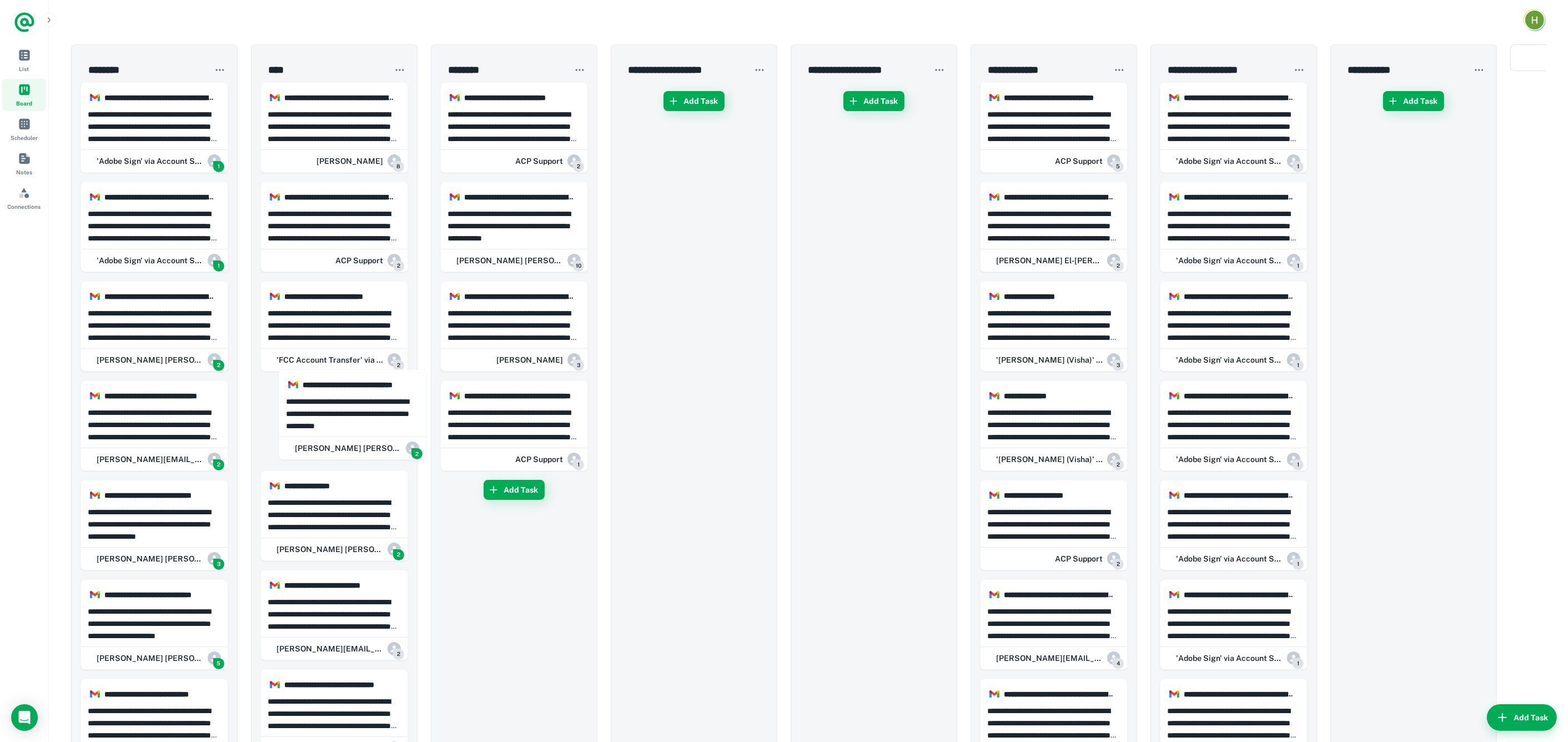
drag, startPoint x: 128, startPoint y: 420, endPoint x: 330, endPoint y: 411, distance: 202.2
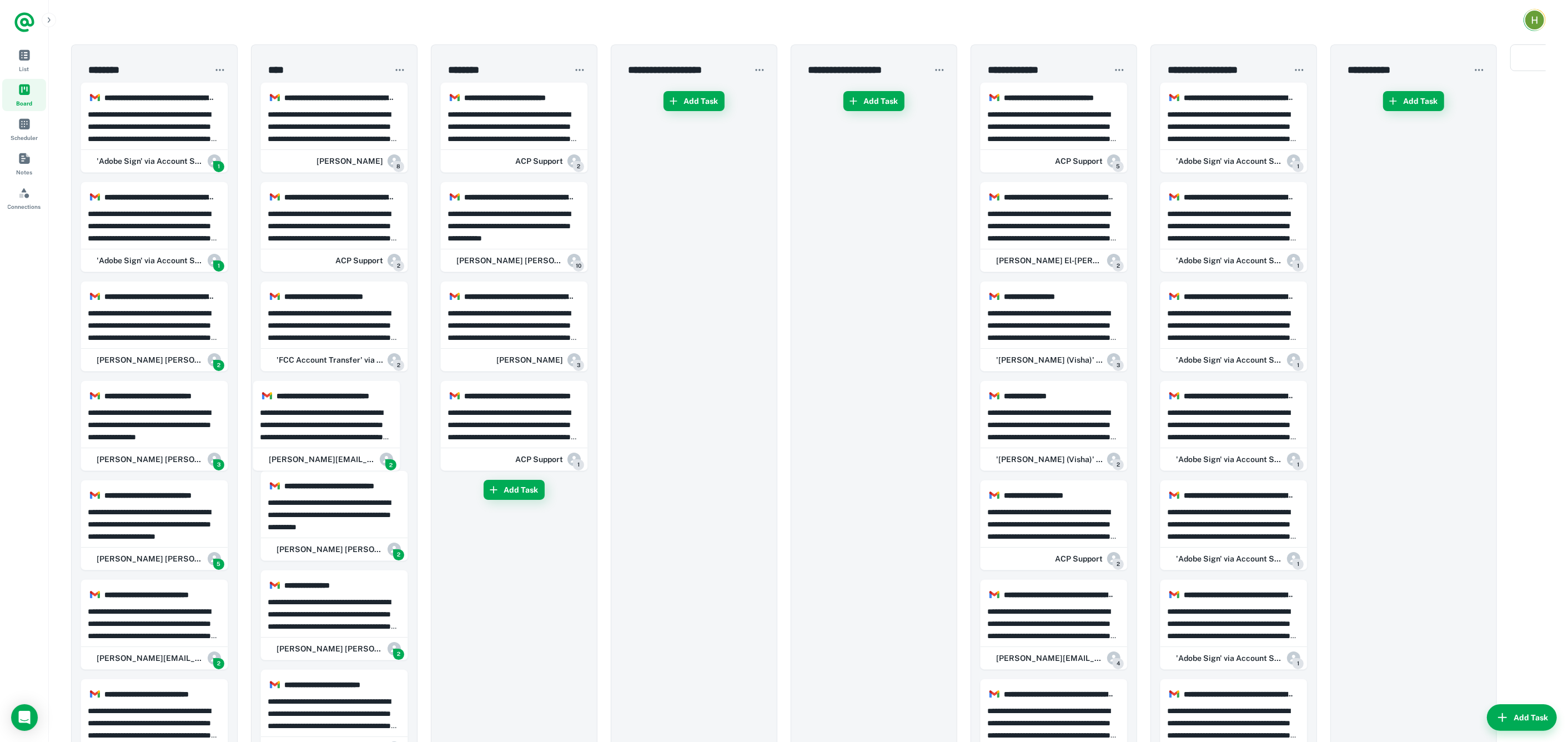
drag, startPoint x: 295, startPoint y: 400, endPoint x: 334, endPoint y: 396, distance: 39.2
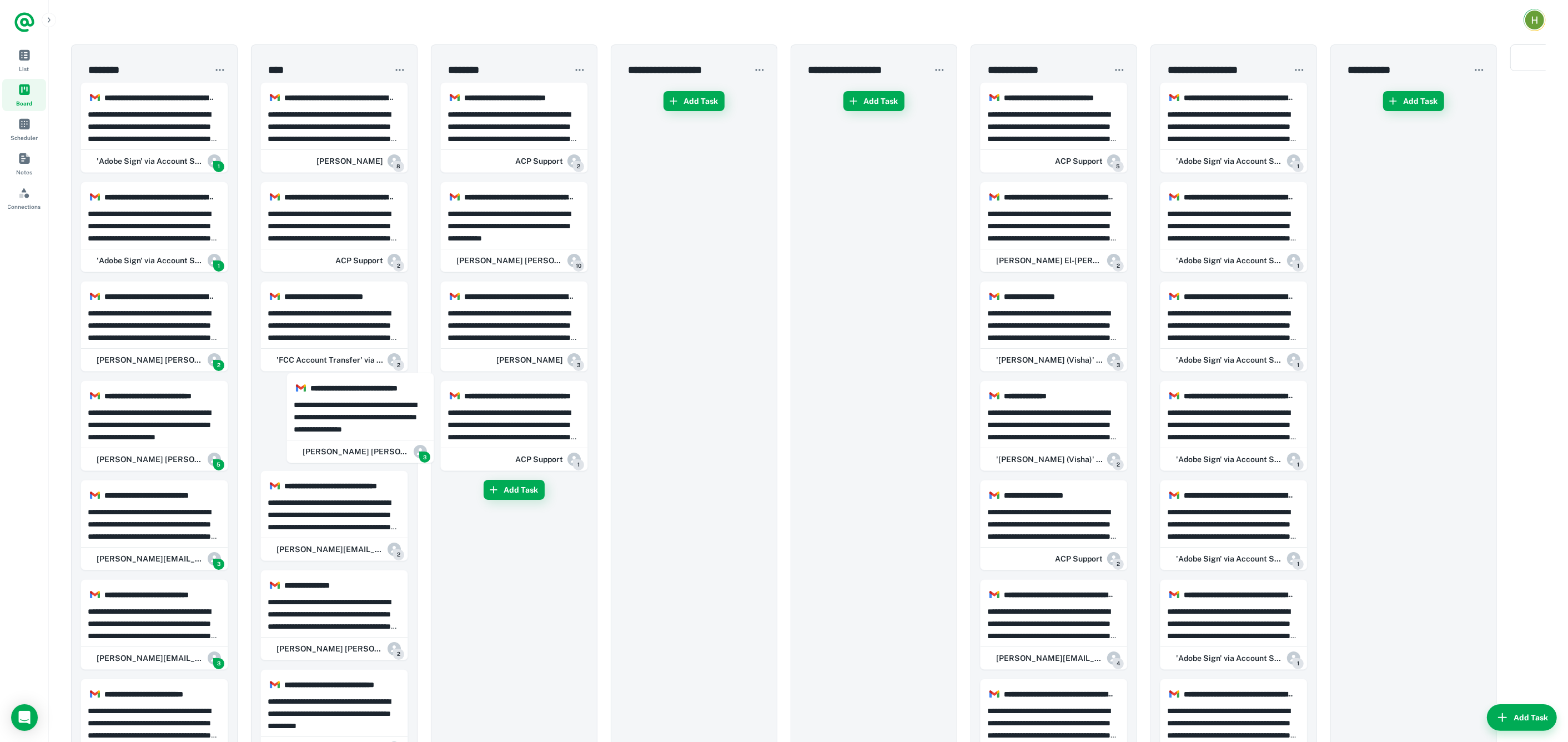
drag, startPoint x: 139, startPoint y: 417, endPoint x: 249, endPoint y: 419, distance: 110.0
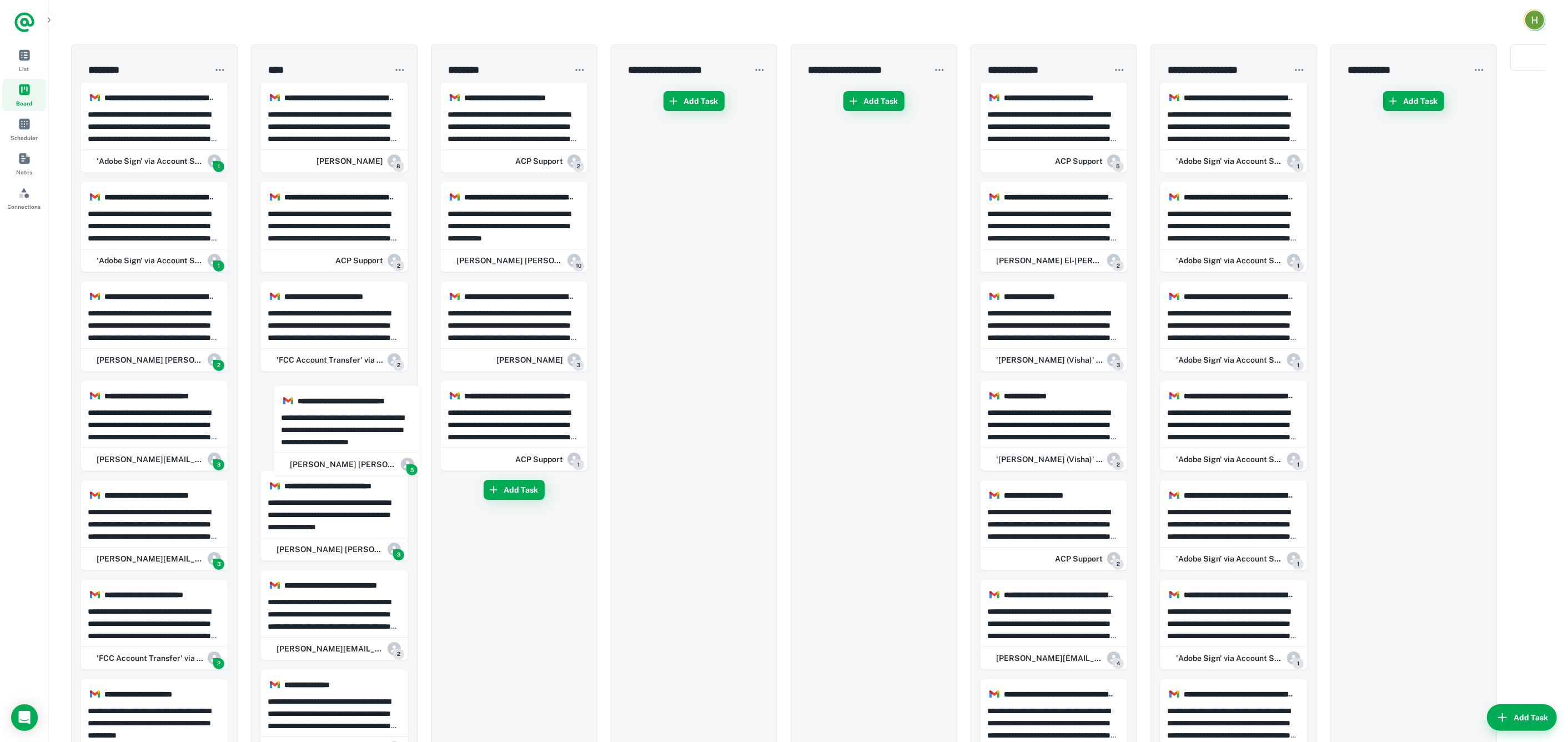
drag, startPoint x: 152, startPoint y: 416, endPoint x: 348, endPoint y: 422, distance: 196.1
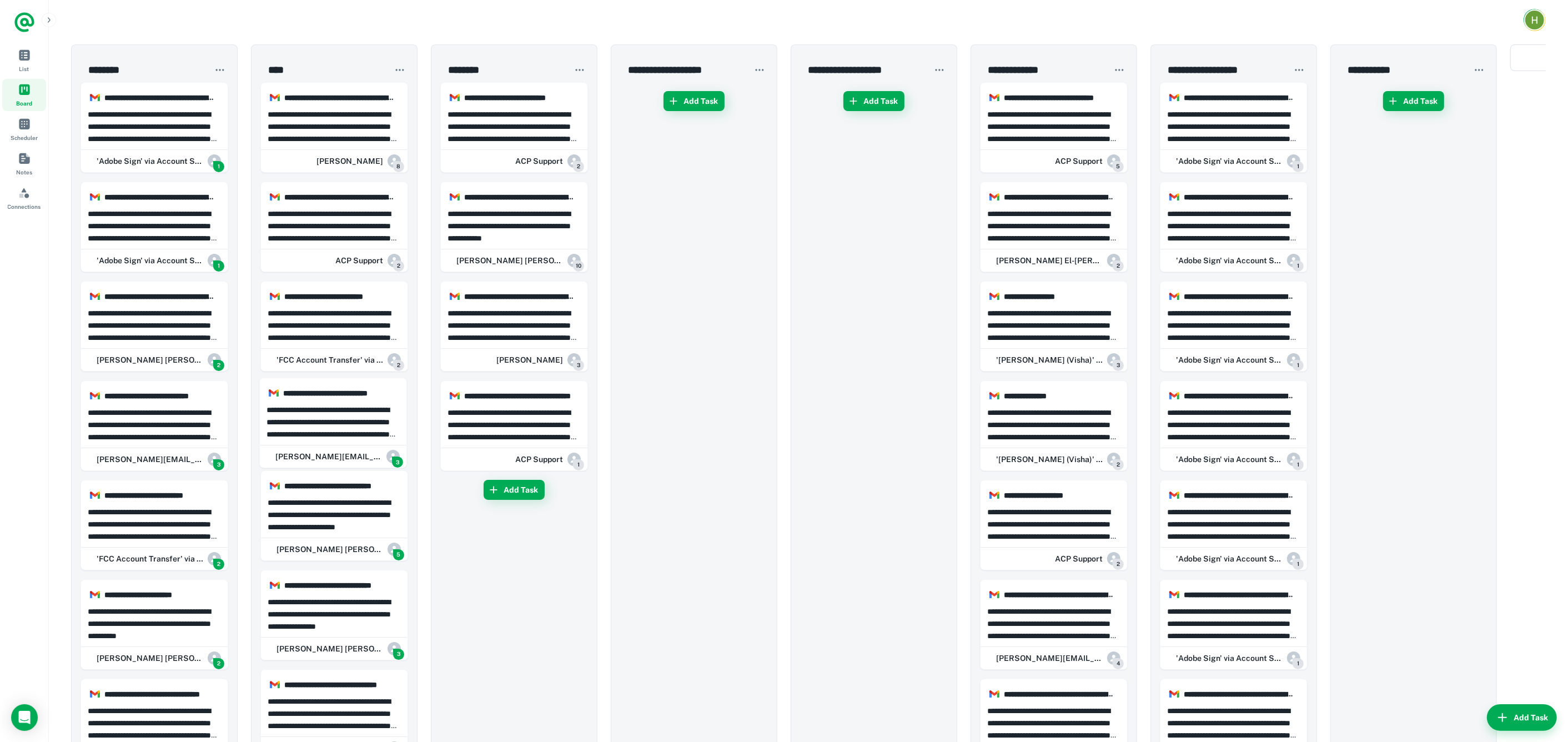
drag, startPoint x: 169, startPoint y: 430, endPoint x: 324, endPoint y: 429, distance: 155.0
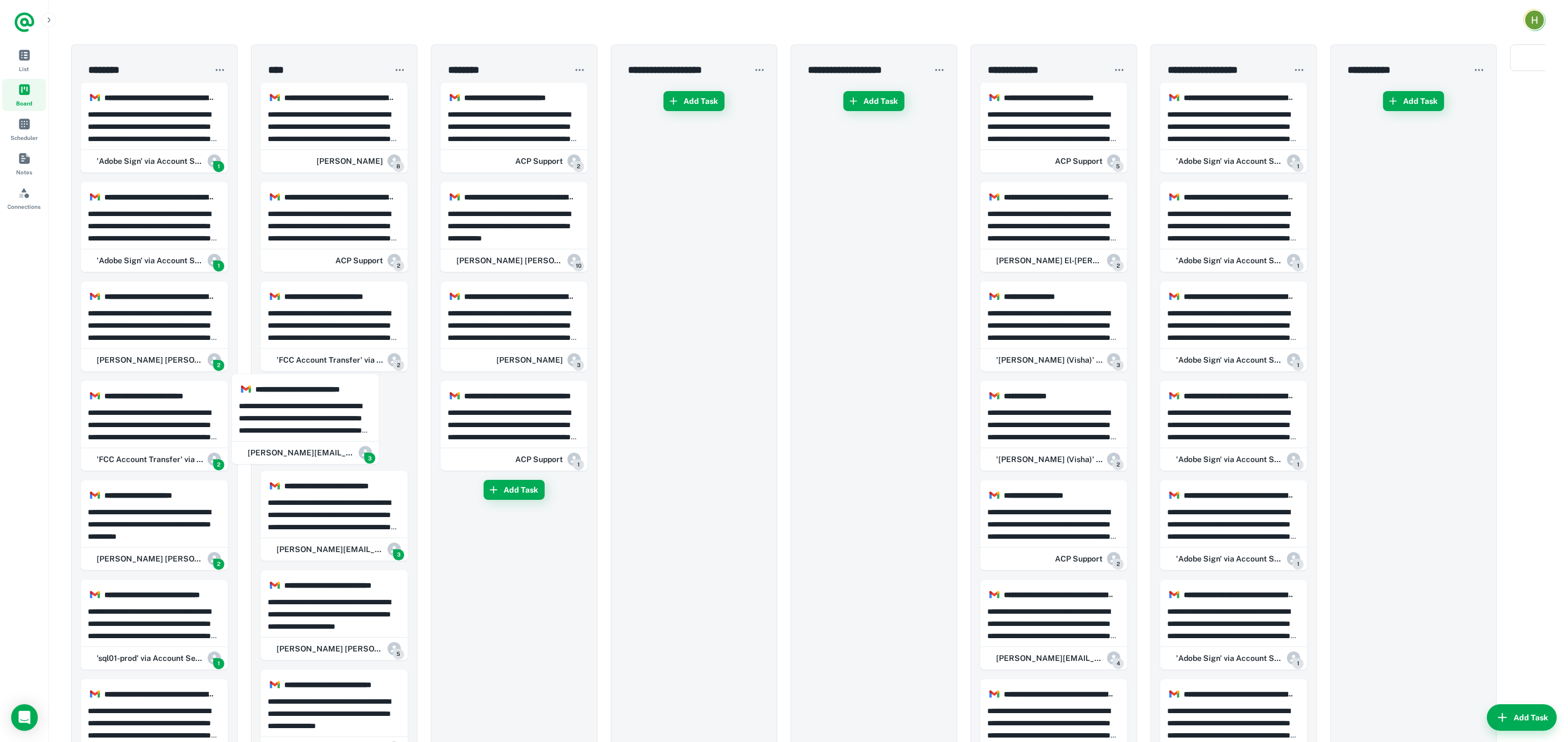
drag, startPoint x: 158, startPoint y: 420, endPoint x: 272, endPoint y: 416, distance: 114.1
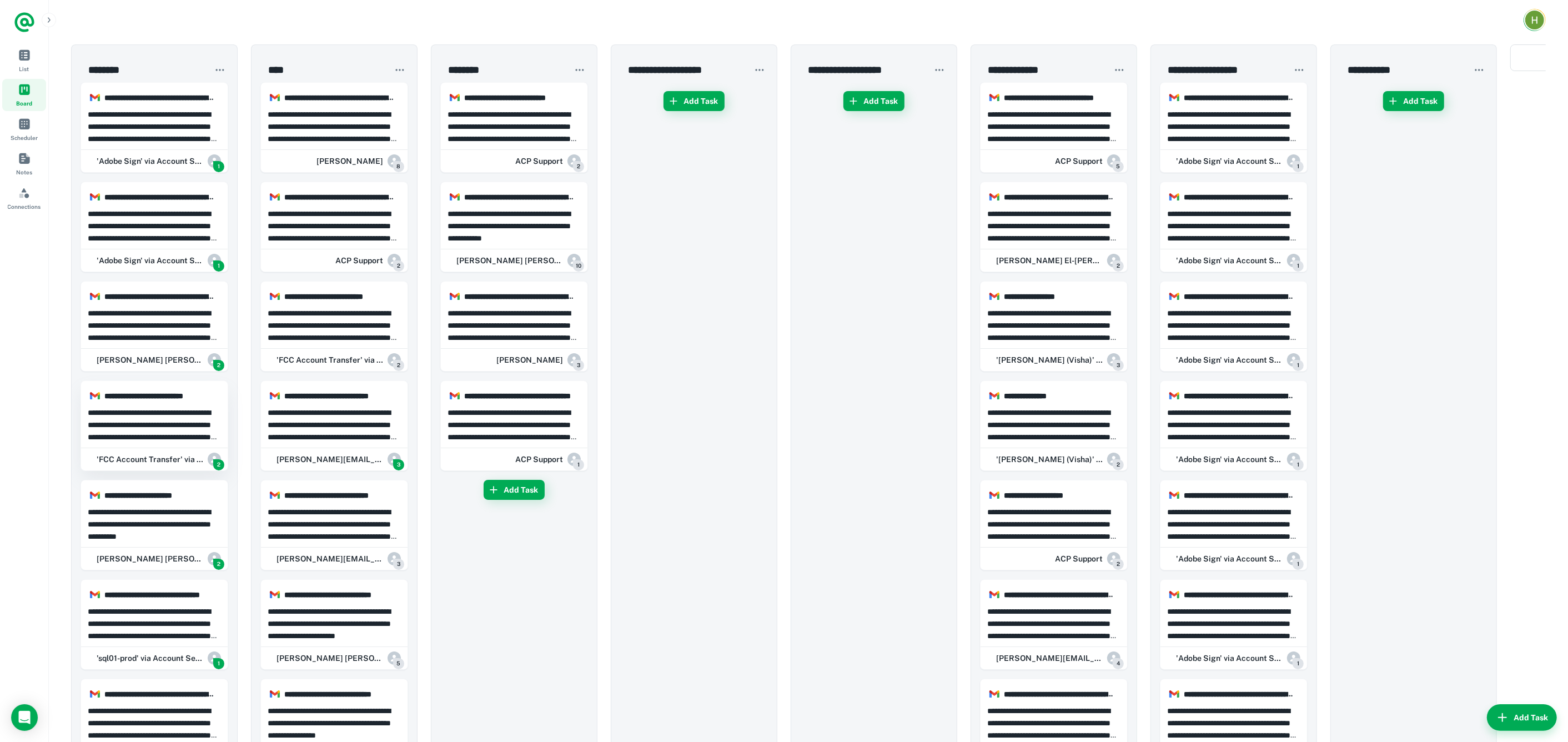
click at [178, 422] on p "**********" at bounding box center [154, 424] width 134 height 37
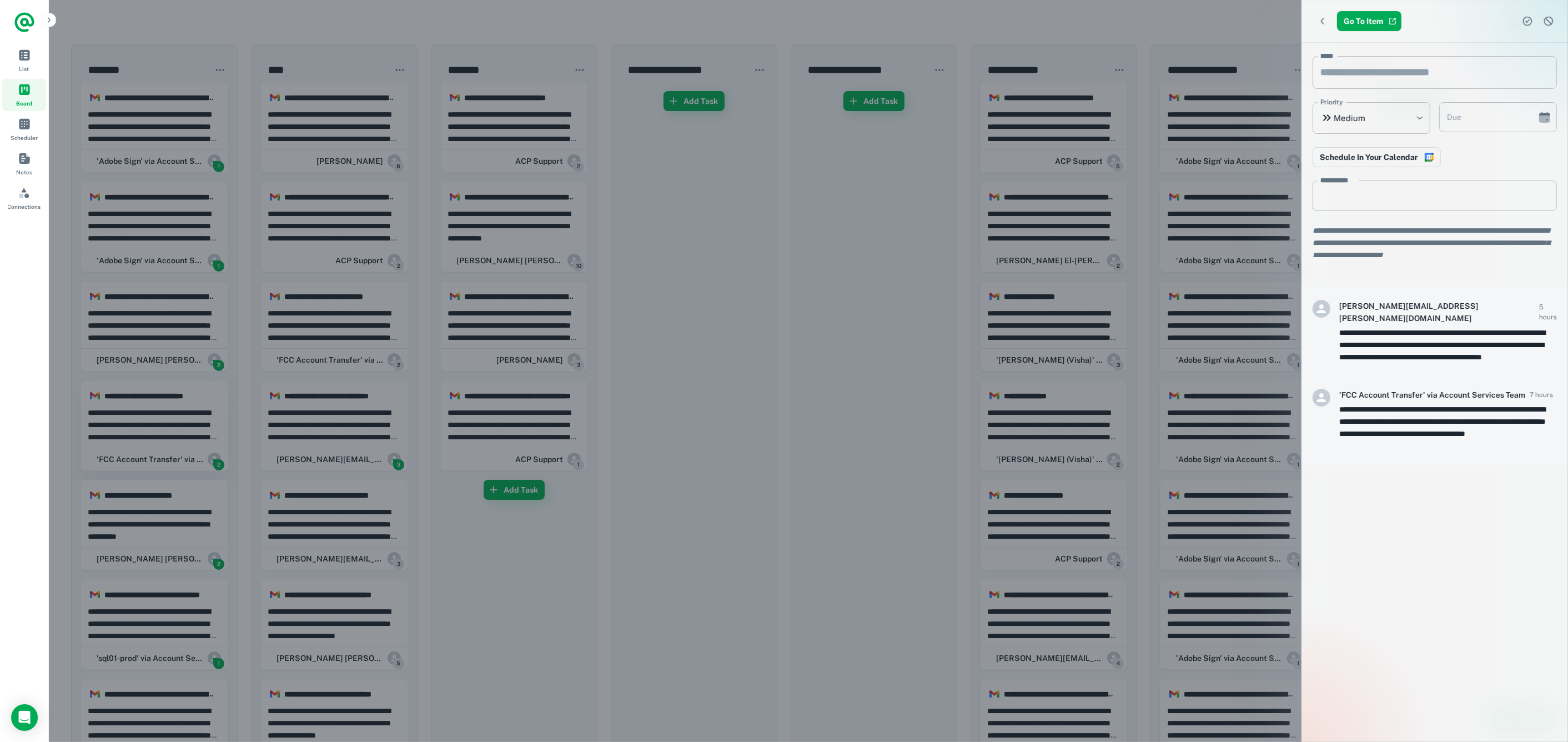
click at [178, 422] on div at bounding box center [784, 371] width 1568 height 742
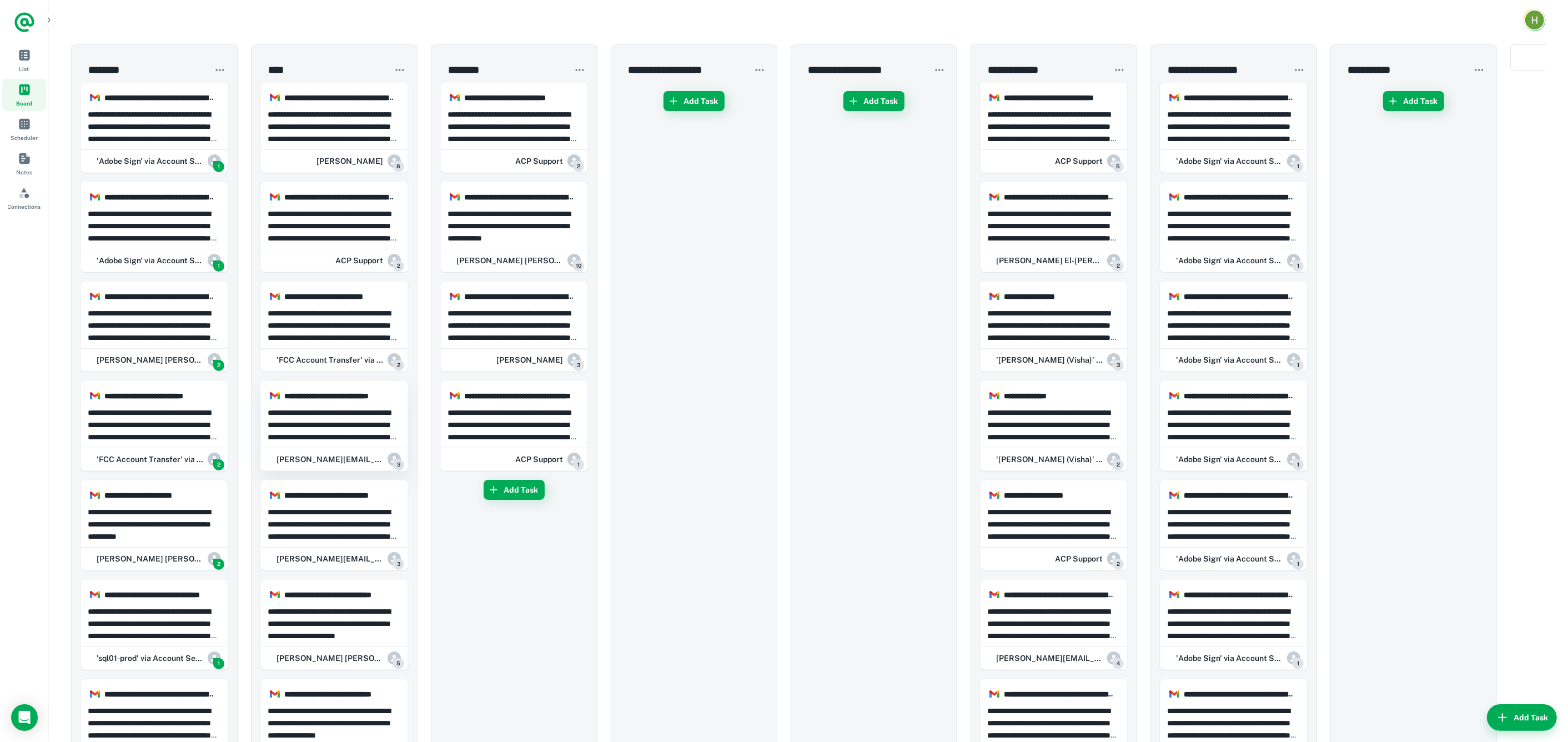
drag, startPoint x: 178, startPoint y: 422, endPoint x: 316, endPoint y: 422, distance: 138.0
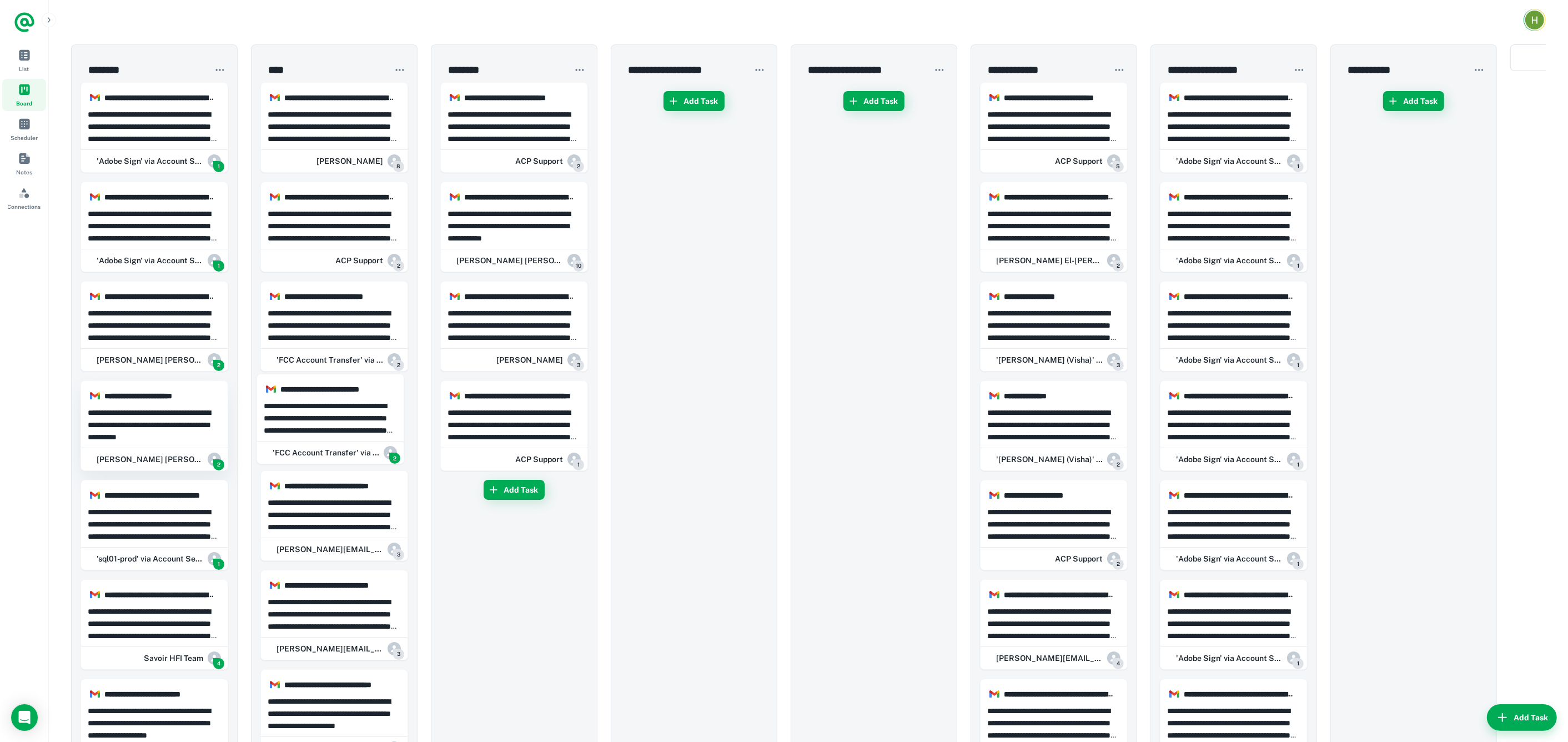
drag, startPoint x: 176, startPoint y: 419, endPoint x: 213, endPoint y: 420, distance: 37.0
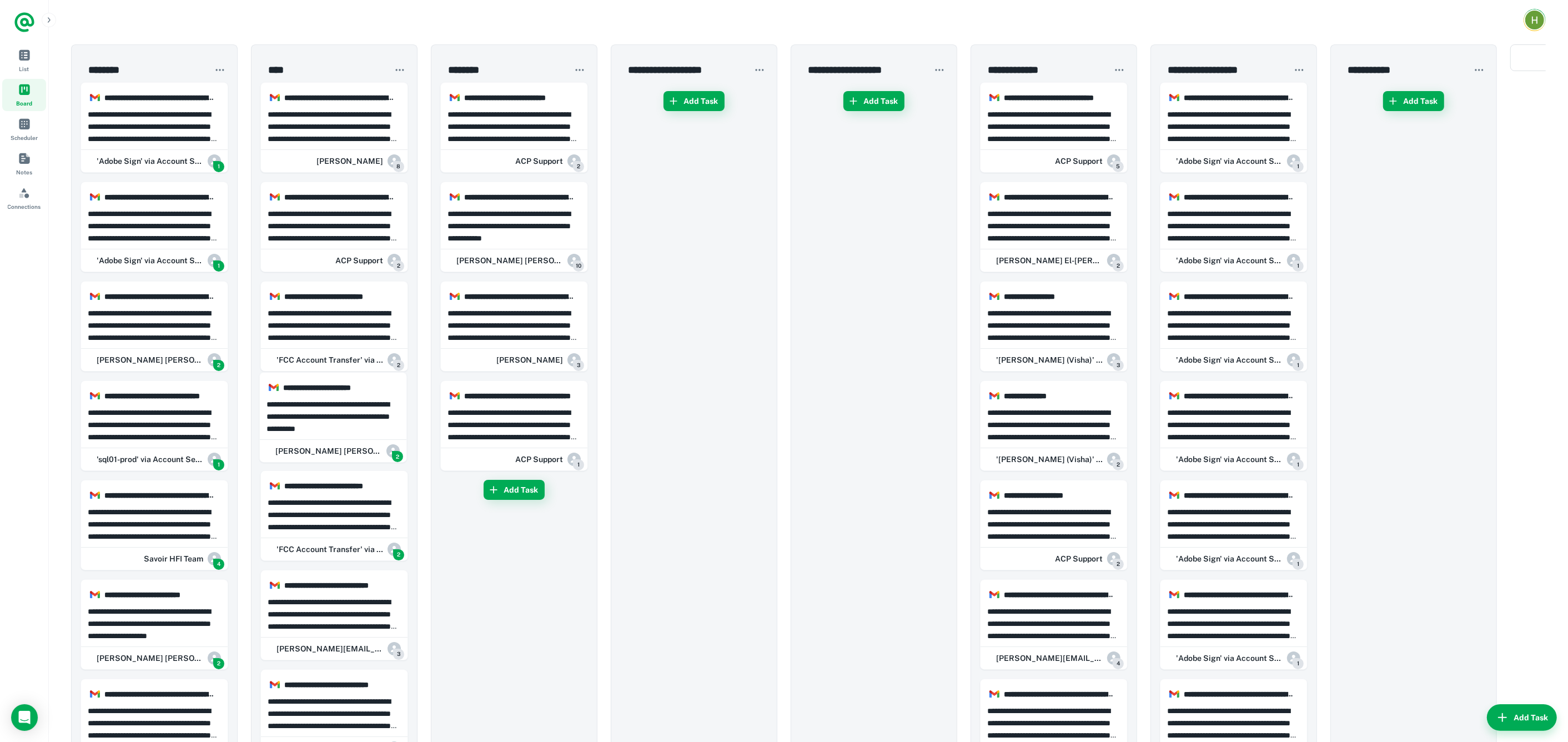
drag, startPoint x: 168, startPoint y: 425, endPoint x: 349, endPoint y: 417, distance: 181.2
